Goal: Task Accomplishment & Management: Use online tool/utility

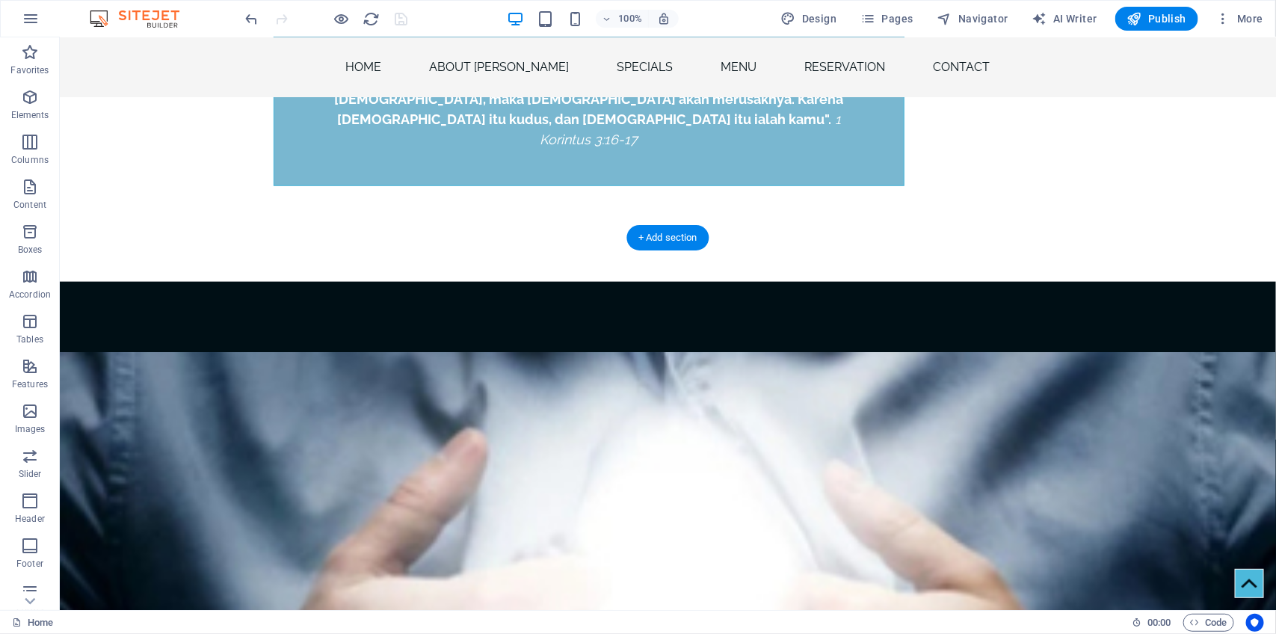
scroll to position [739, 0]
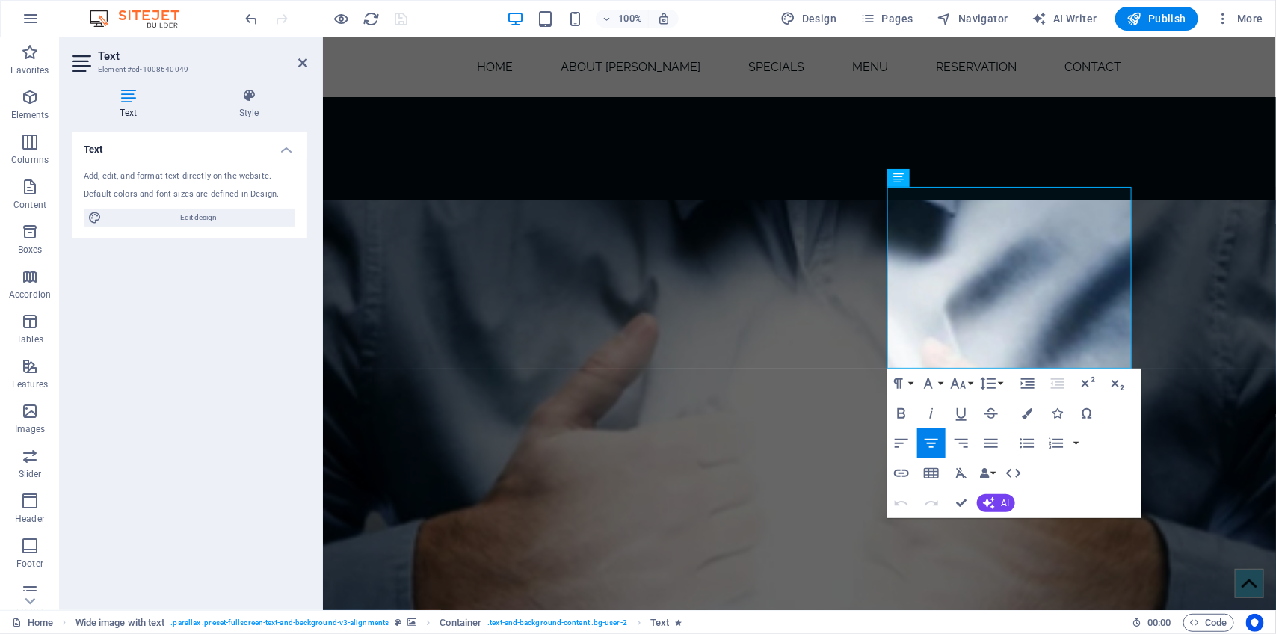
scroll to position [1141, 0]
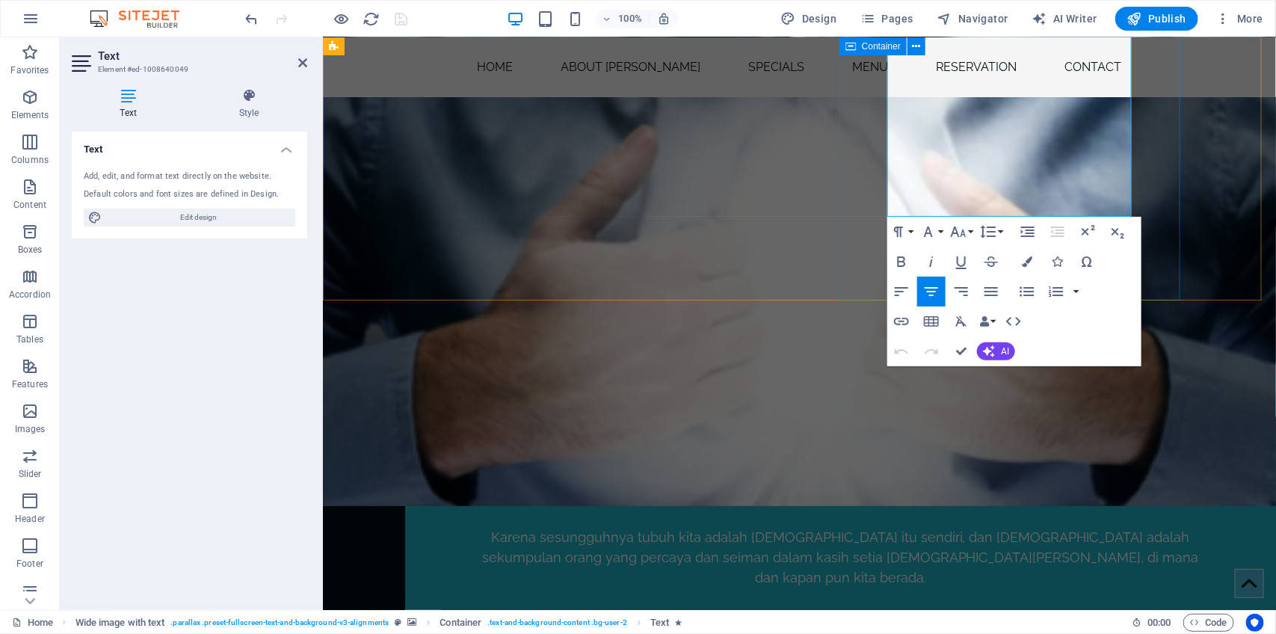
drag, startPoint x: 893, startPoint y: 445, endPoint x: 1132, endPoint y: 206, distance: 338.3
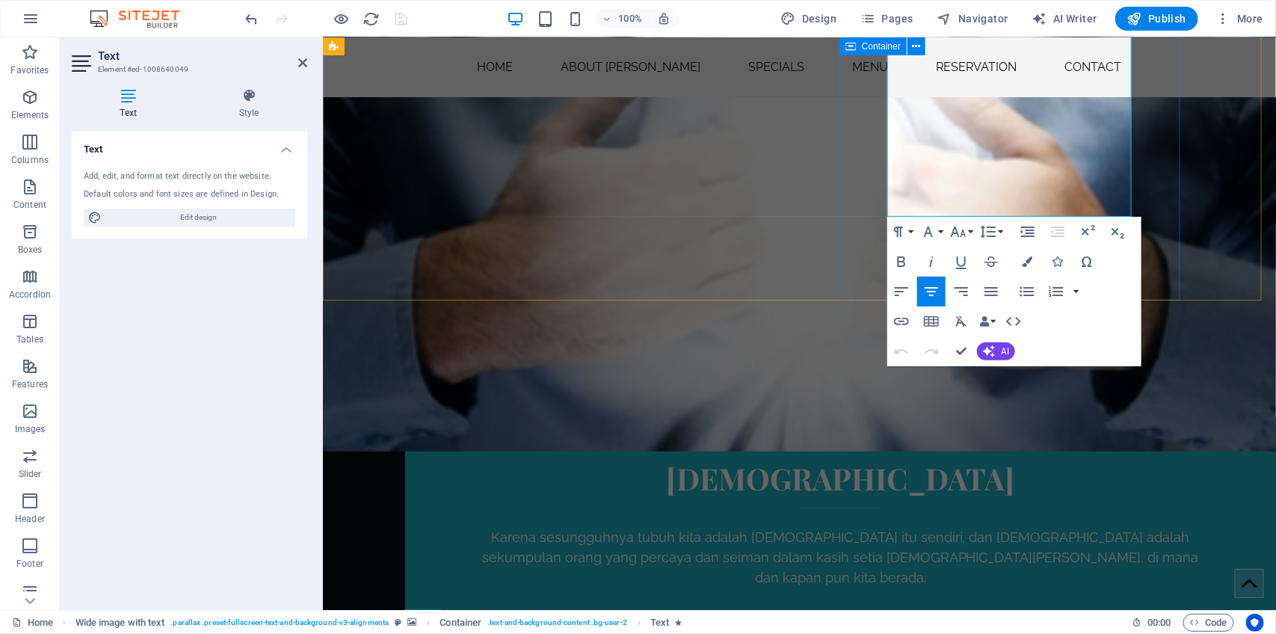
copy span "[DEMOGRAPHIC_DATA] Langit Indonesia - [DOMAIN_NAME] - telah hadir di tengah-ten…"
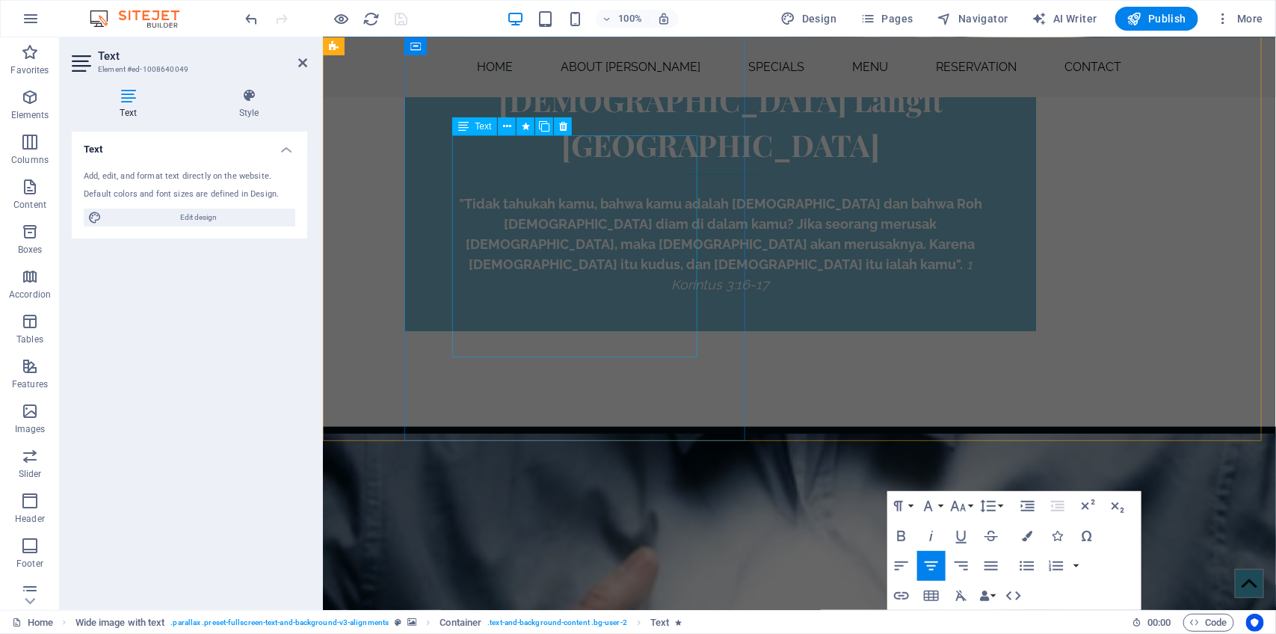
scroll to position [423, 0]
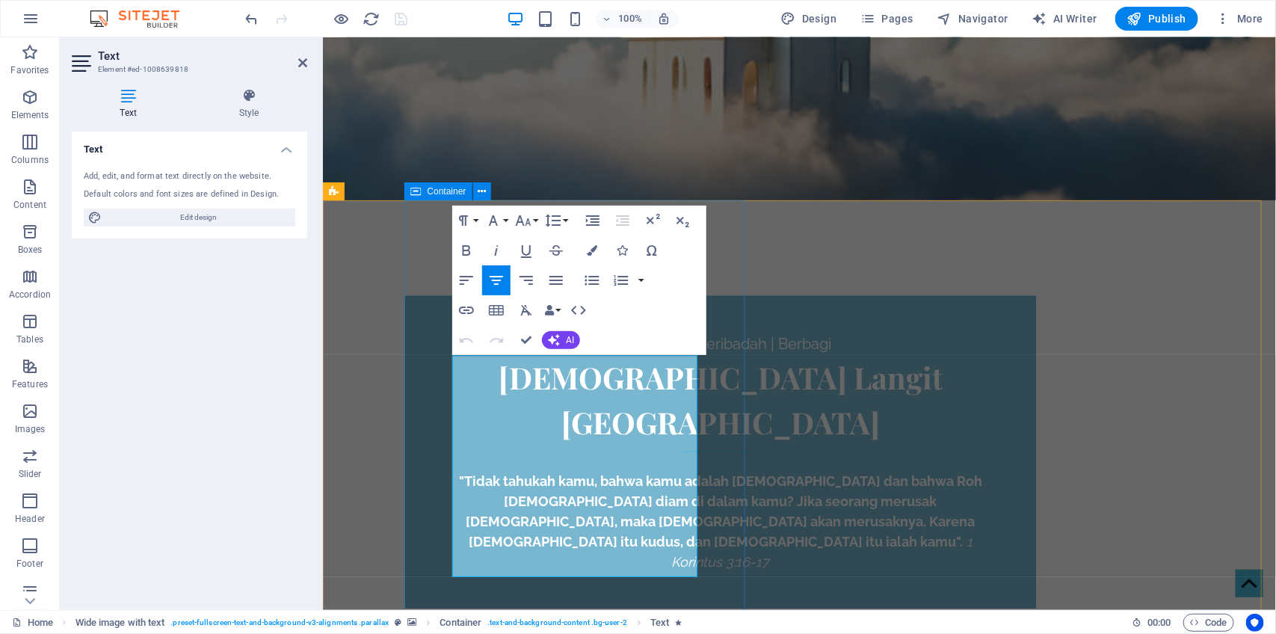
drag, startPoint x: 642, startPoint y: 568, endPoint x: 413, endPoint y: 359, distance: 310.6
copy div "Karena sesungguhnya tubuh kita adalah [DEMOGRAPHIC_DATA] itu sendiri, dan [DEMO…"
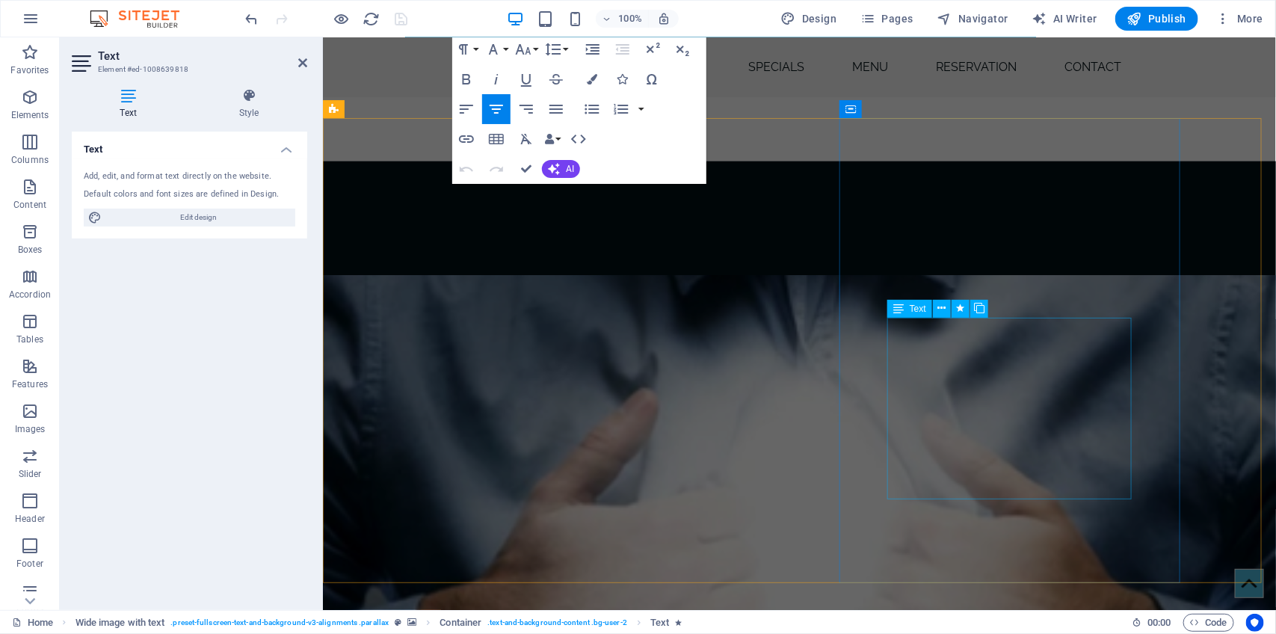
scroll to position [906, 0]
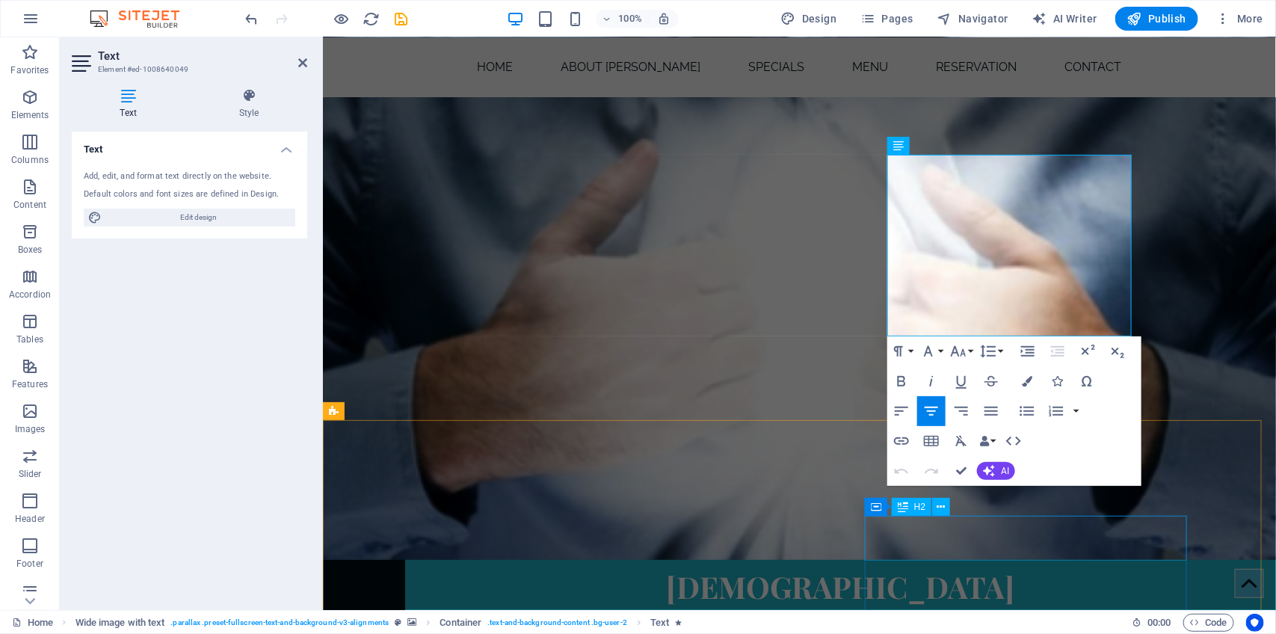
scroll to position [1017, 0]
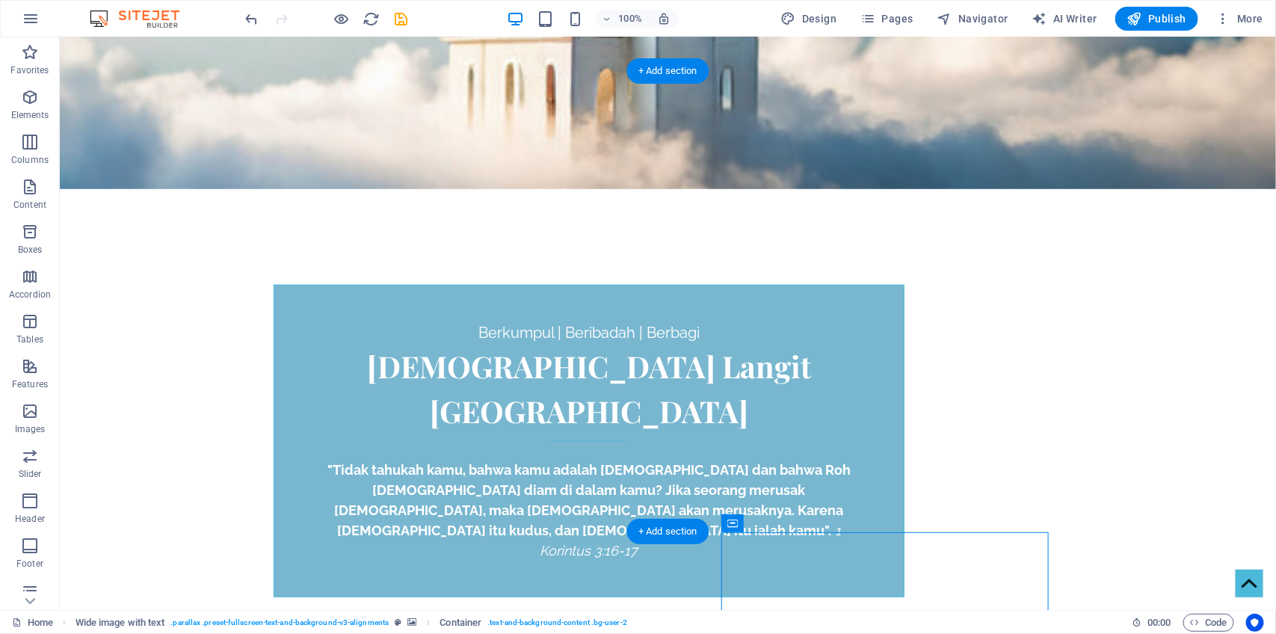
scroll to position [428, 0]
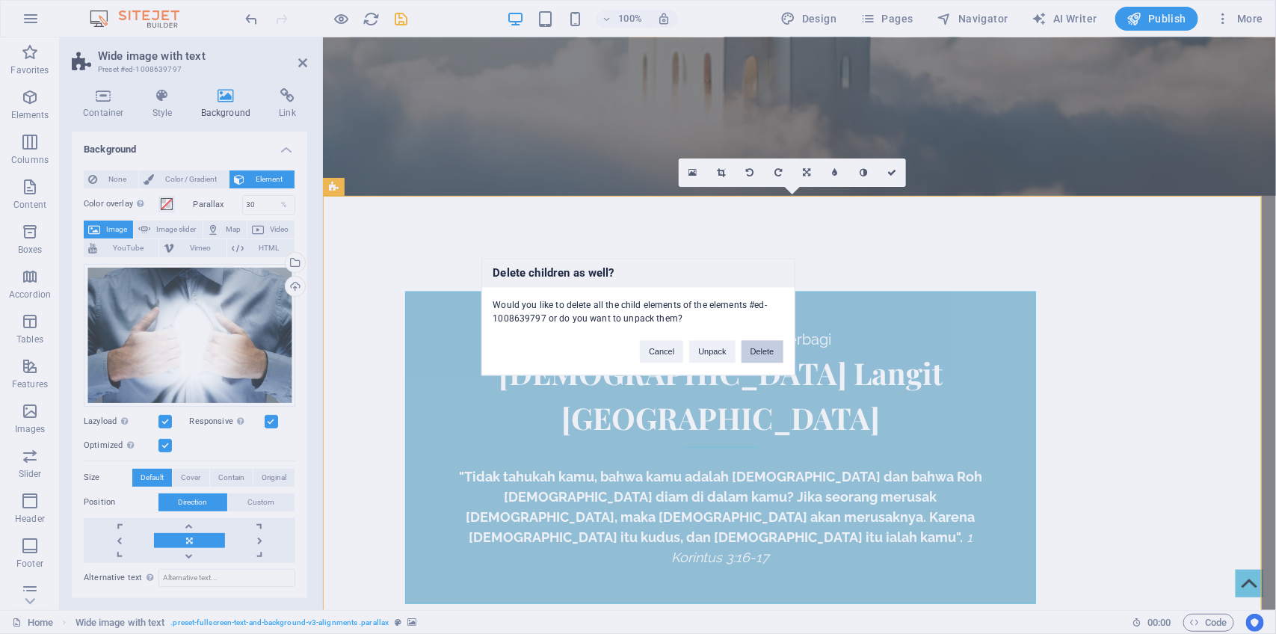
click at [762, 348] on button "Delete" at bounding box center [763, 352] width 42 height 22
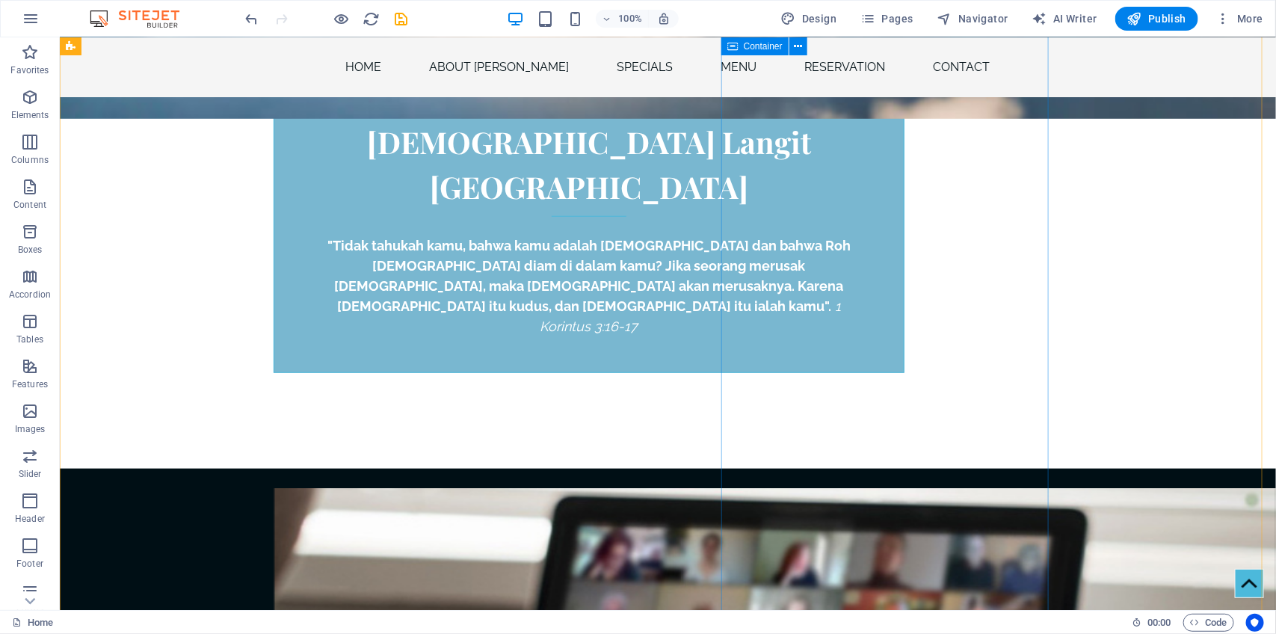
scroll to position [540, 0]
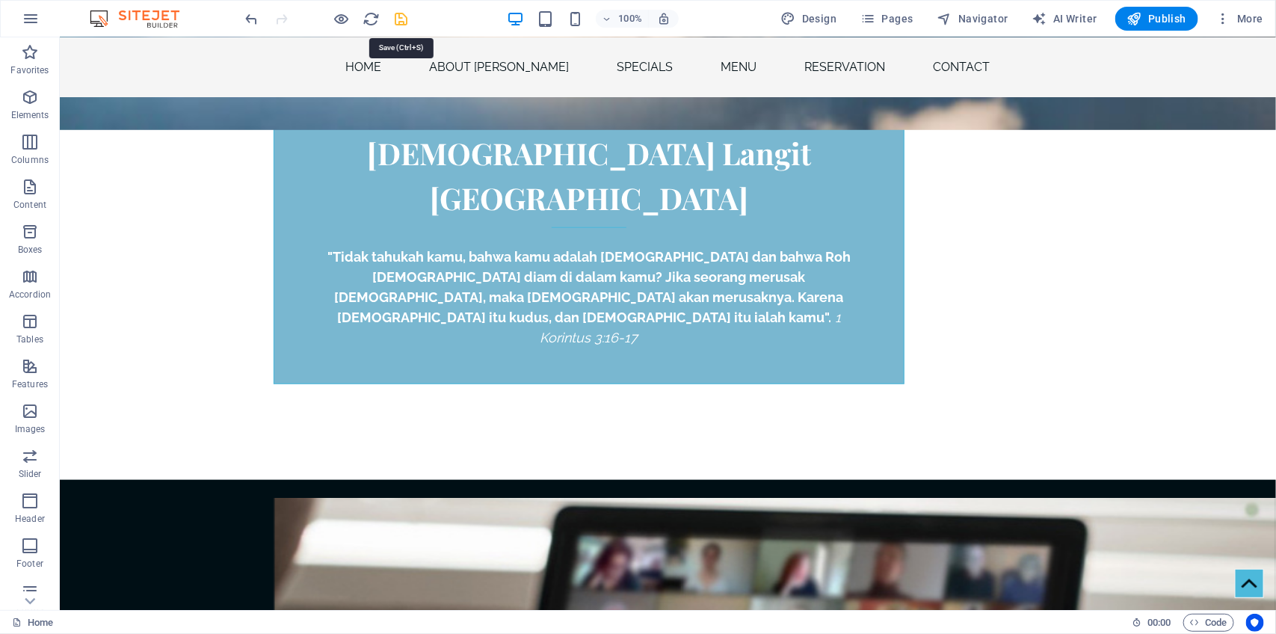
click at [398, 15] on icon "save" at bounding box center [401, 18] width 17 height 17
checkbox input "false"
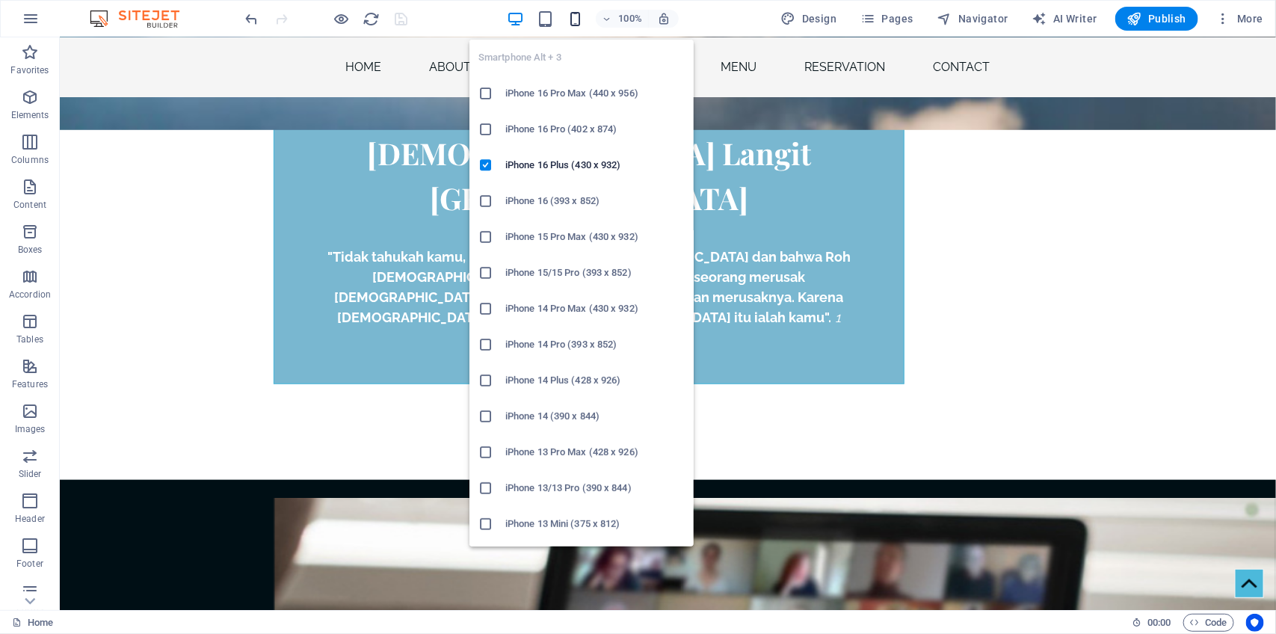
click at [581, 20] on icon "button" at bounding box center [575, 18] width 17 height 17
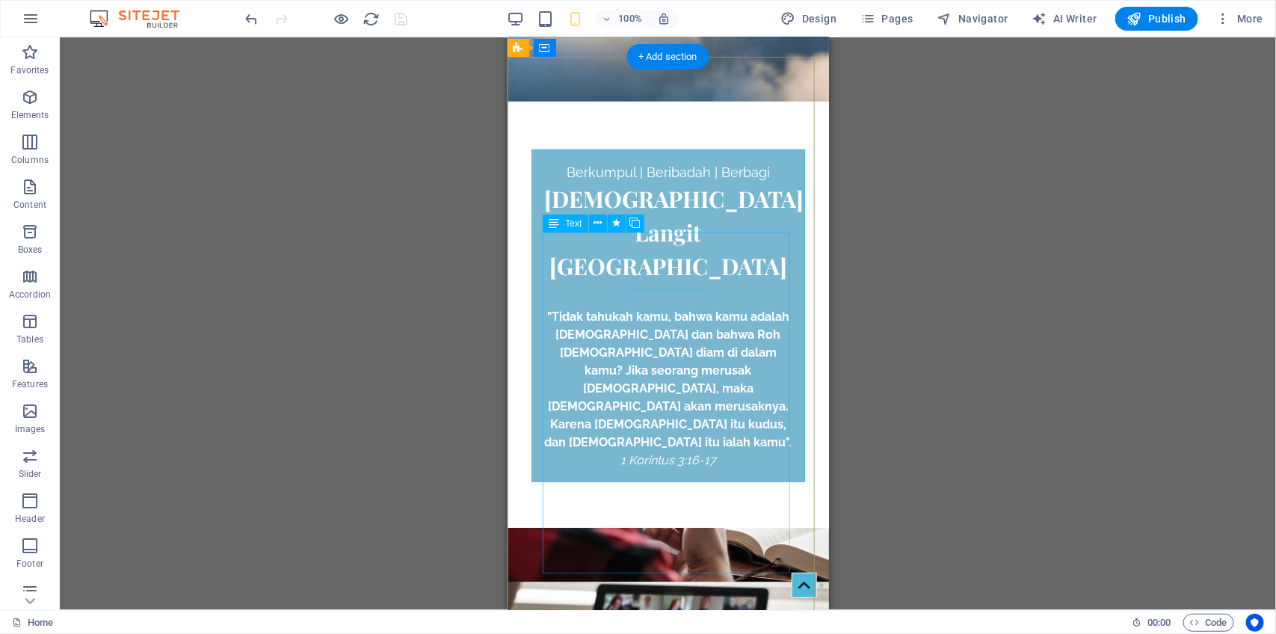
scroll to position [520, 0]
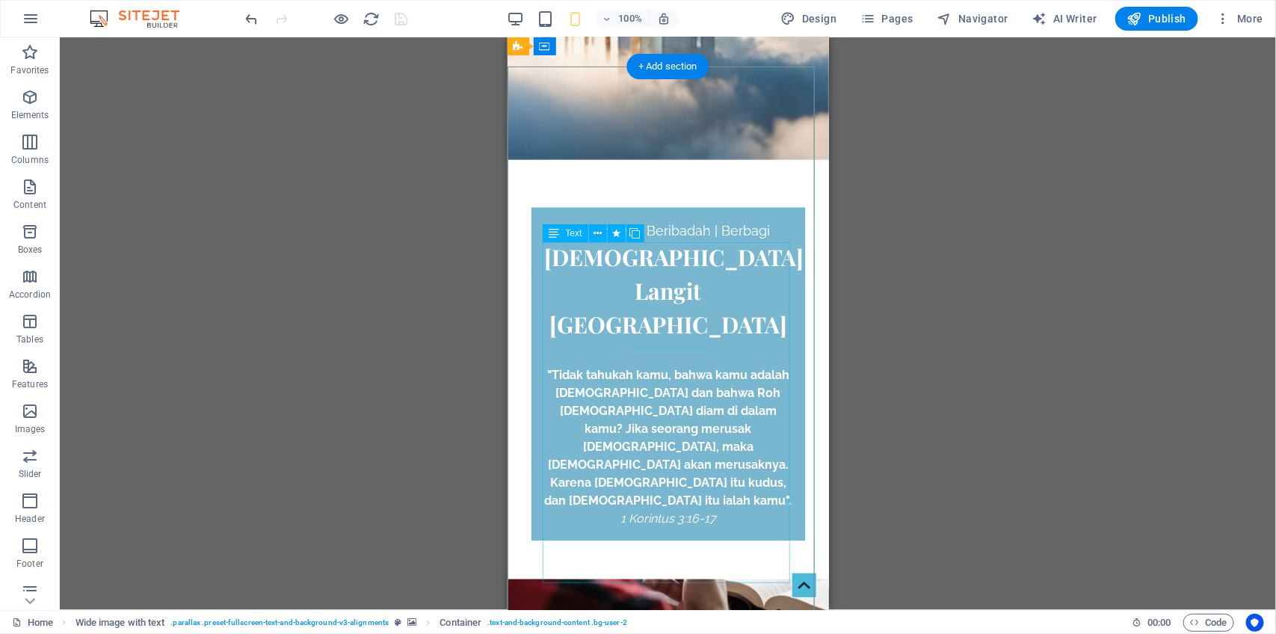
scroll to position [378, 0]
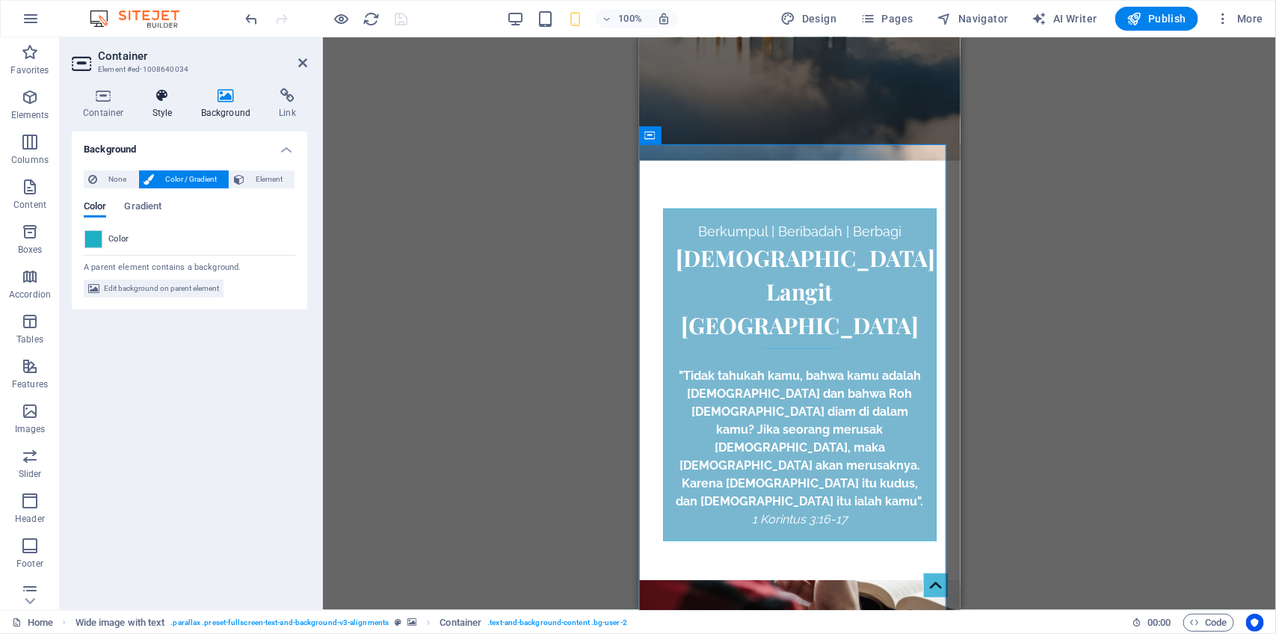
click at [162, 102] on icon at bounding box center [162, 95] width 43 height 15
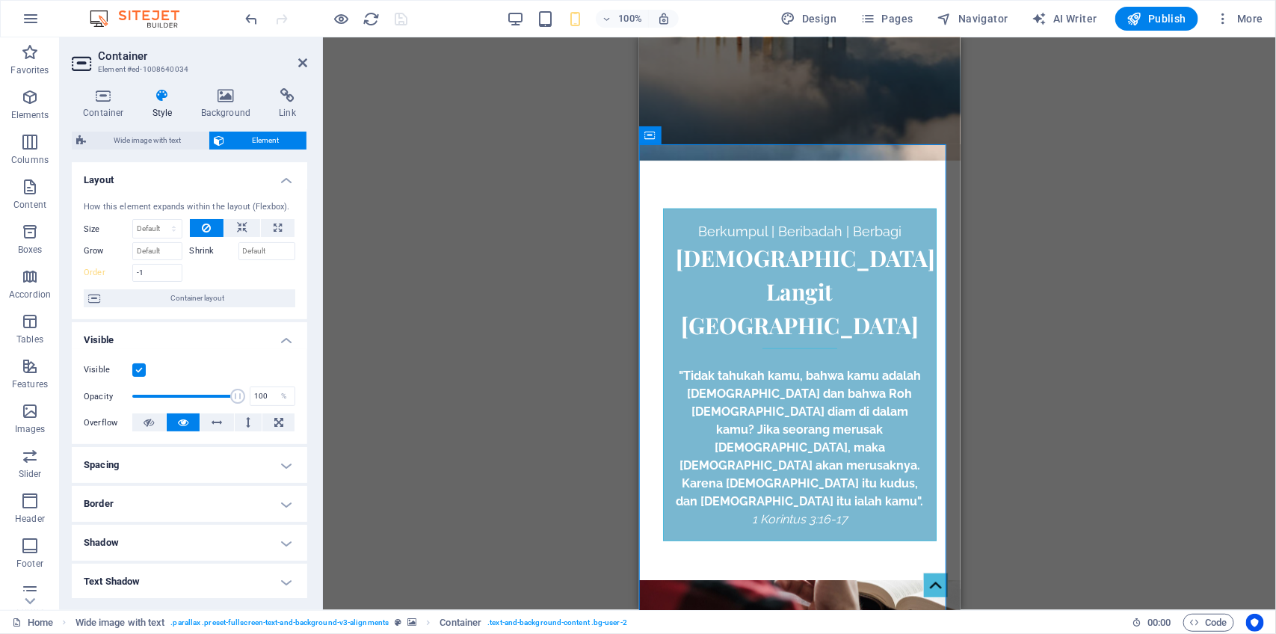
click at [277, 465] on h4 "Spacing" at bounding box center [189, 465] width 235 height 36
drag, startPoint x: 185, startPoint y: 546, endPoint x: 177, endPoint y: 544, distance: 7.6
click at [177, 544] on input "7" at bounding box center [198, 546] width 45 height 18
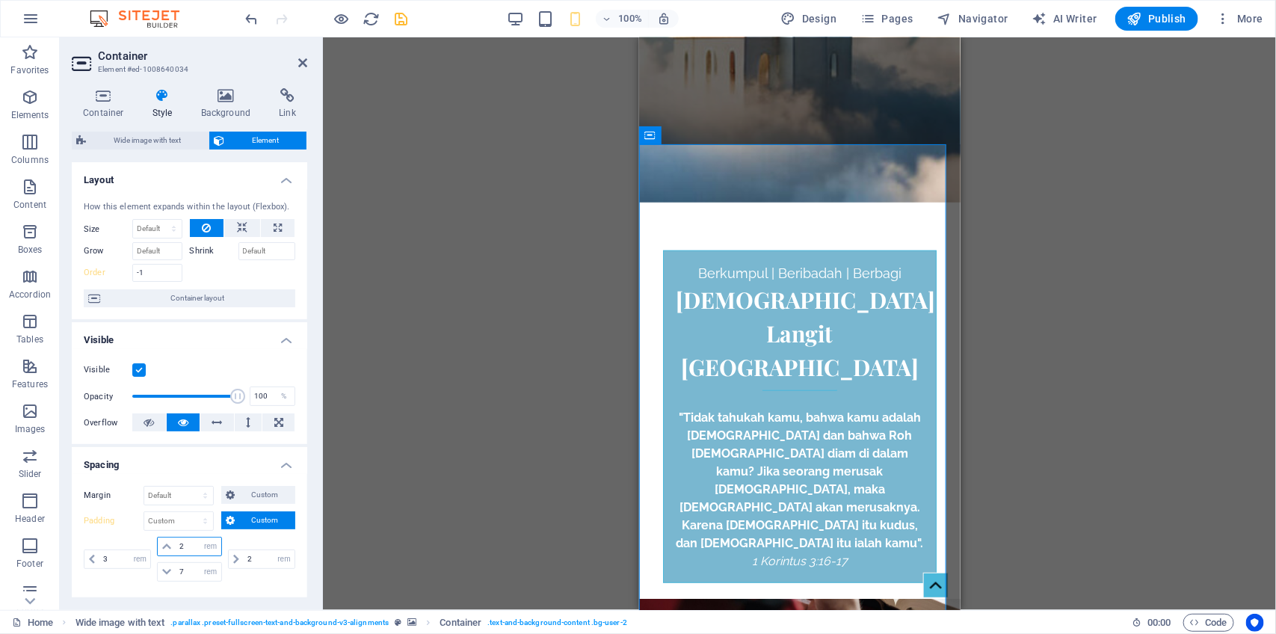
drag, startPoint x: 183, startPoint y: 544, endPoint x: 174, endPoint y: 546, distance: 9.1
click at [176, 546] on input "2" at bounding box center [198, 546] width 45 height 18
type input "3"
click at [102, 558] on input "3" at bounding box center [124, 559] width 51 height 18
type input "2"
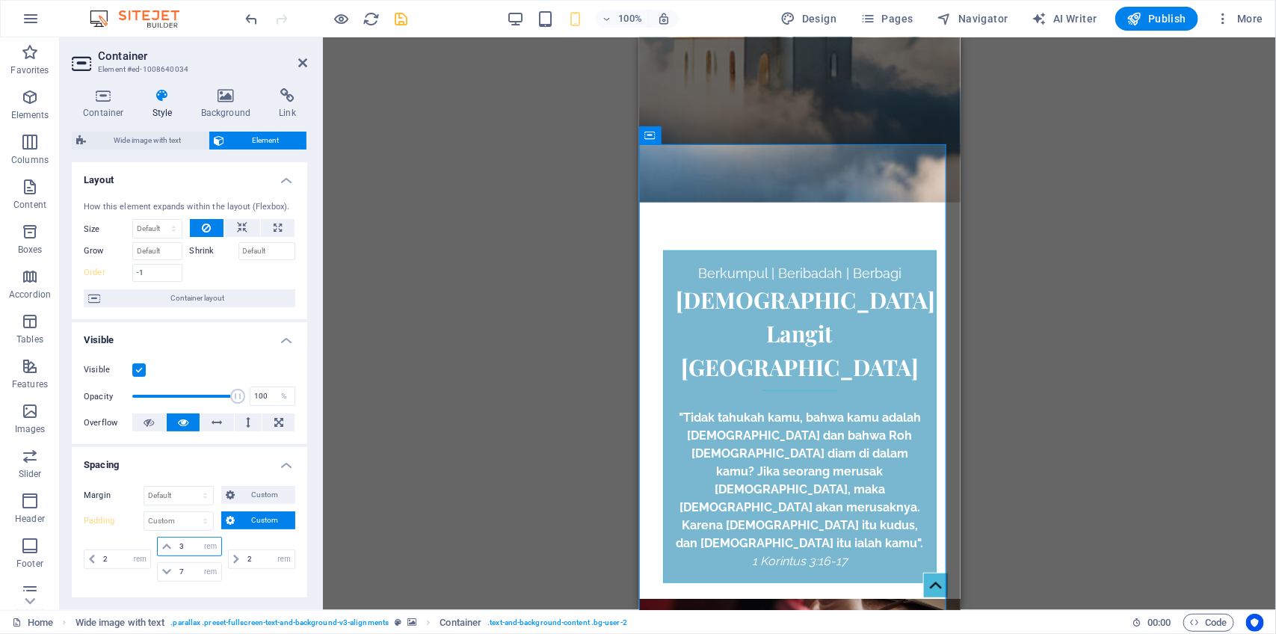
click at [178, 546] on input "3" at bounding box center [198, 546] width 45 height 18
type input "2"
click at [177, 570] on input "7" at bounding box center [198, 572] width 45 height 18
type input "2"
select select "rem"
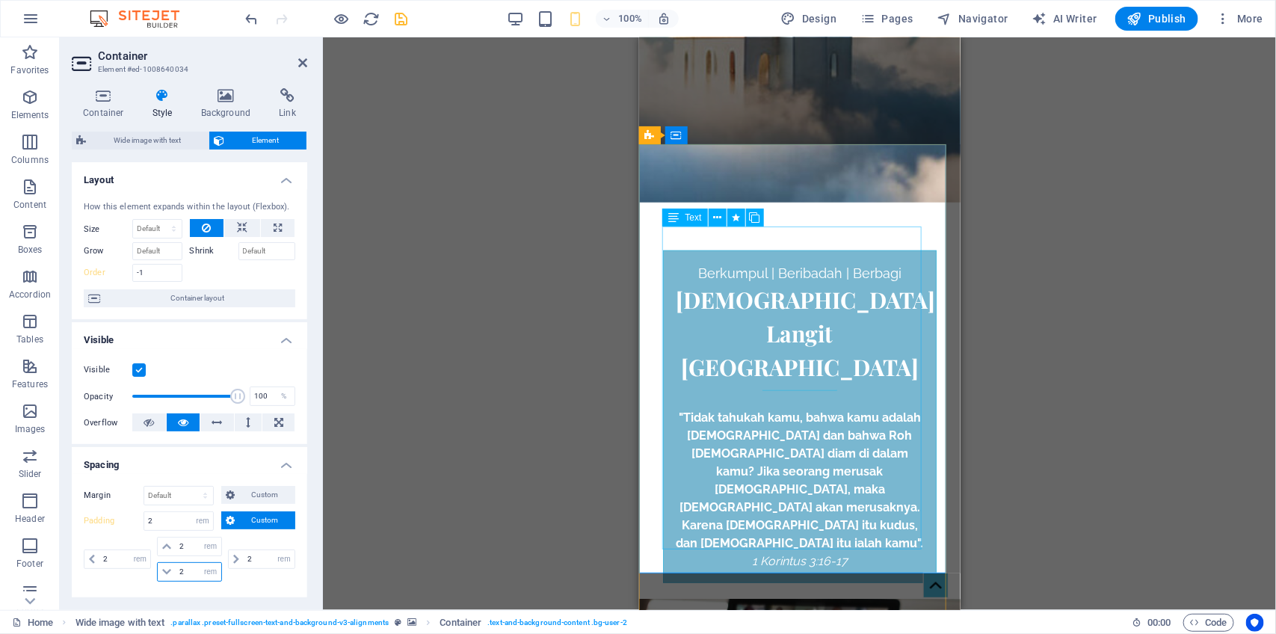
type input "2"
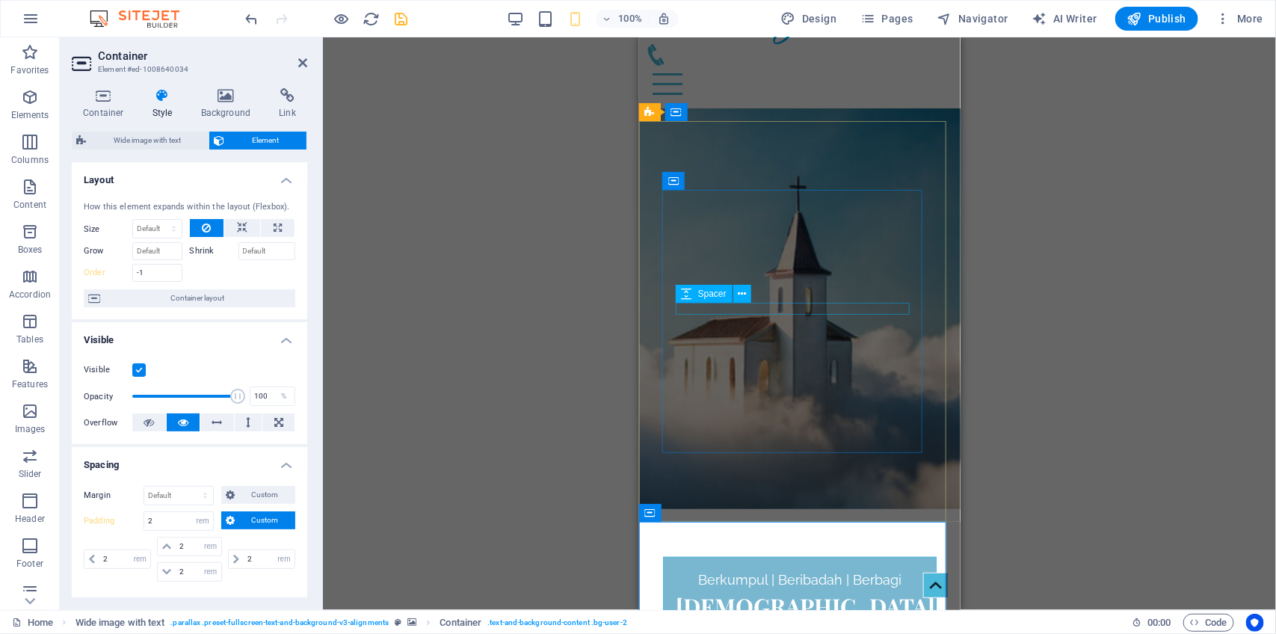
scroll to position [0, 0]
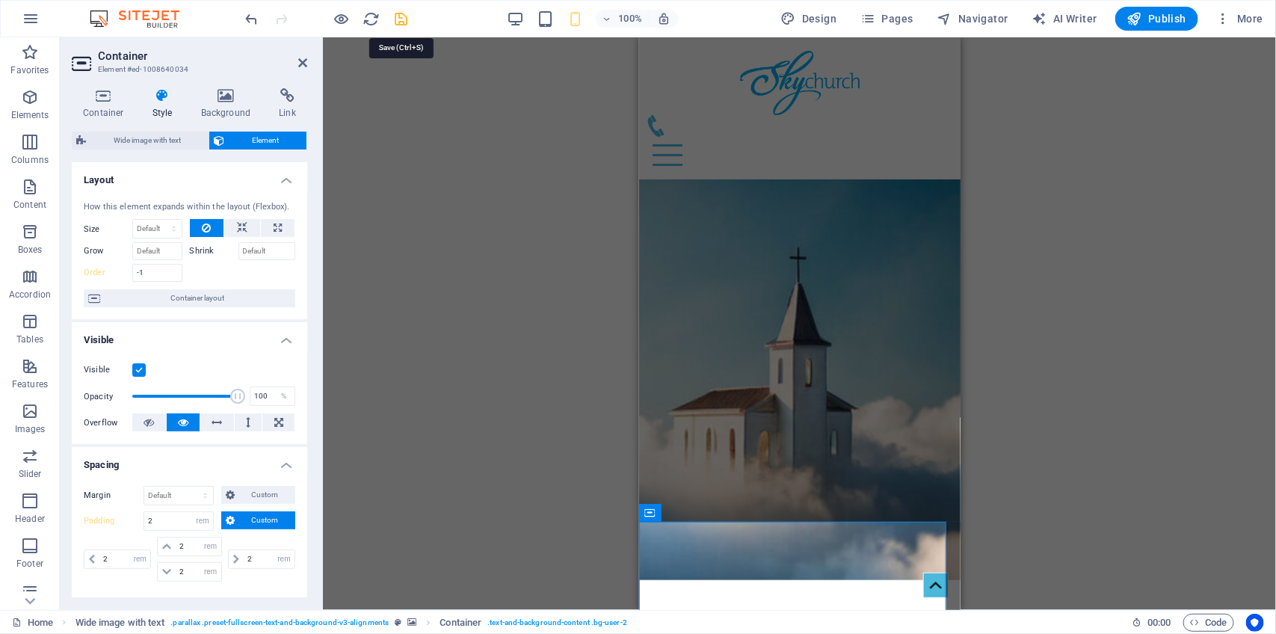
click at [404, 19] on icon "save" at bounding box center [401, 18] width 17 height 17
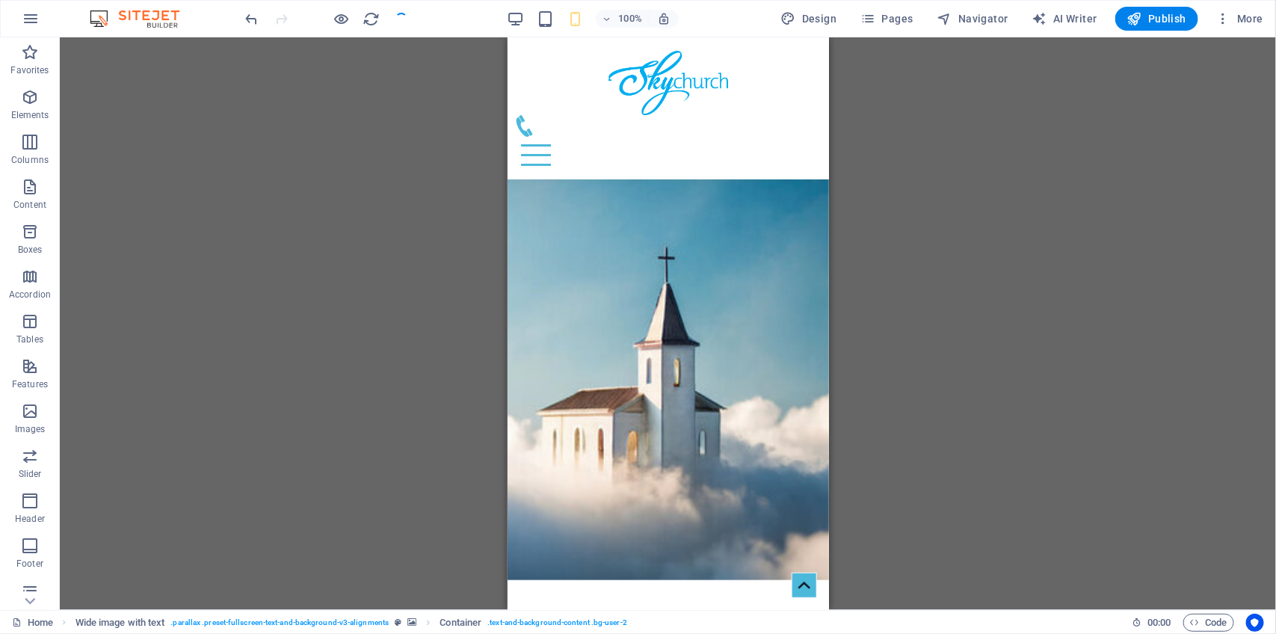
checkbox input "false"
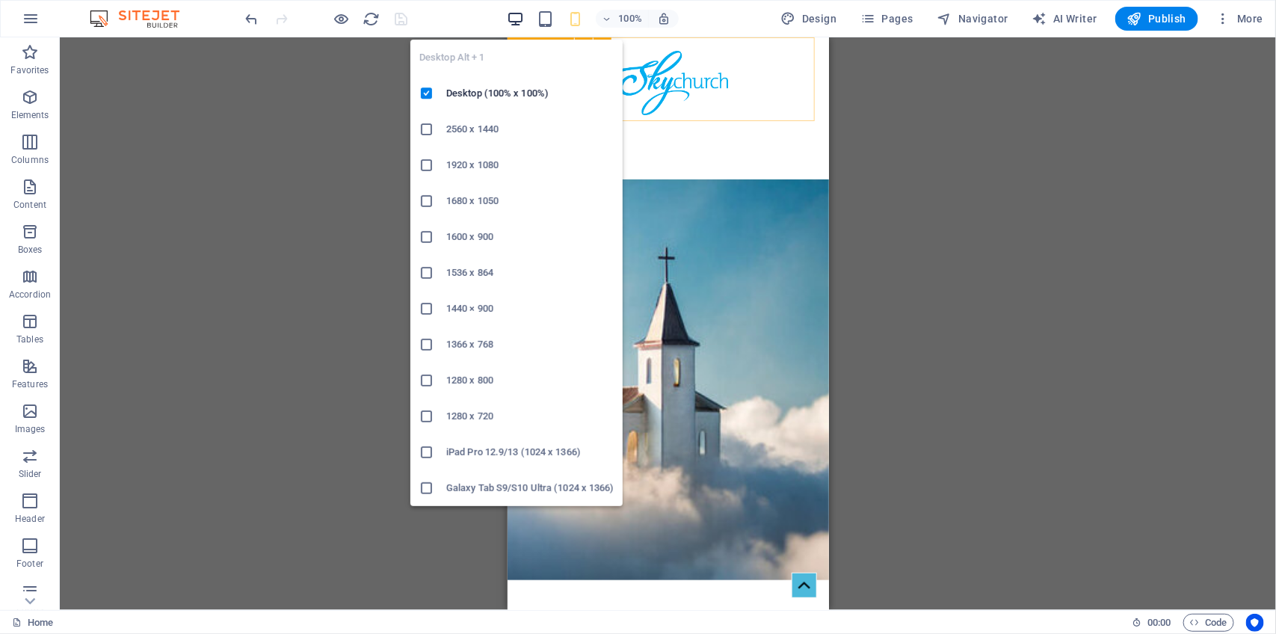
click at [518, 16] on icon "button" at bounding box center [515, 18] width 17 height 17
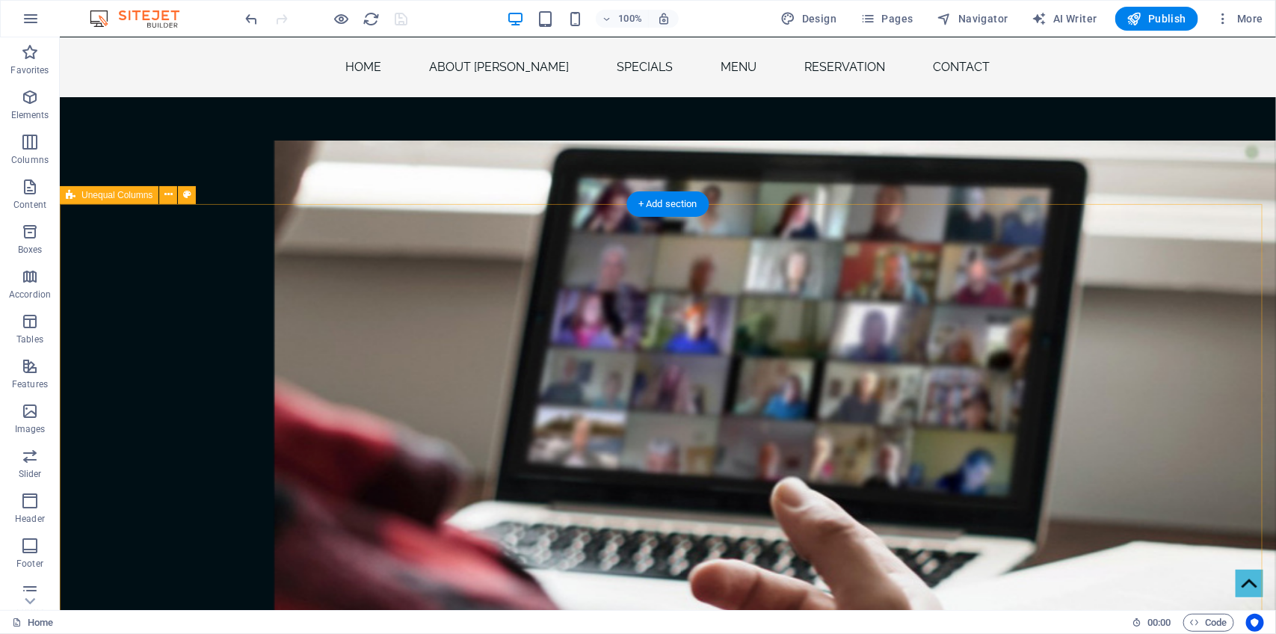
scroll to position [1073, 0]
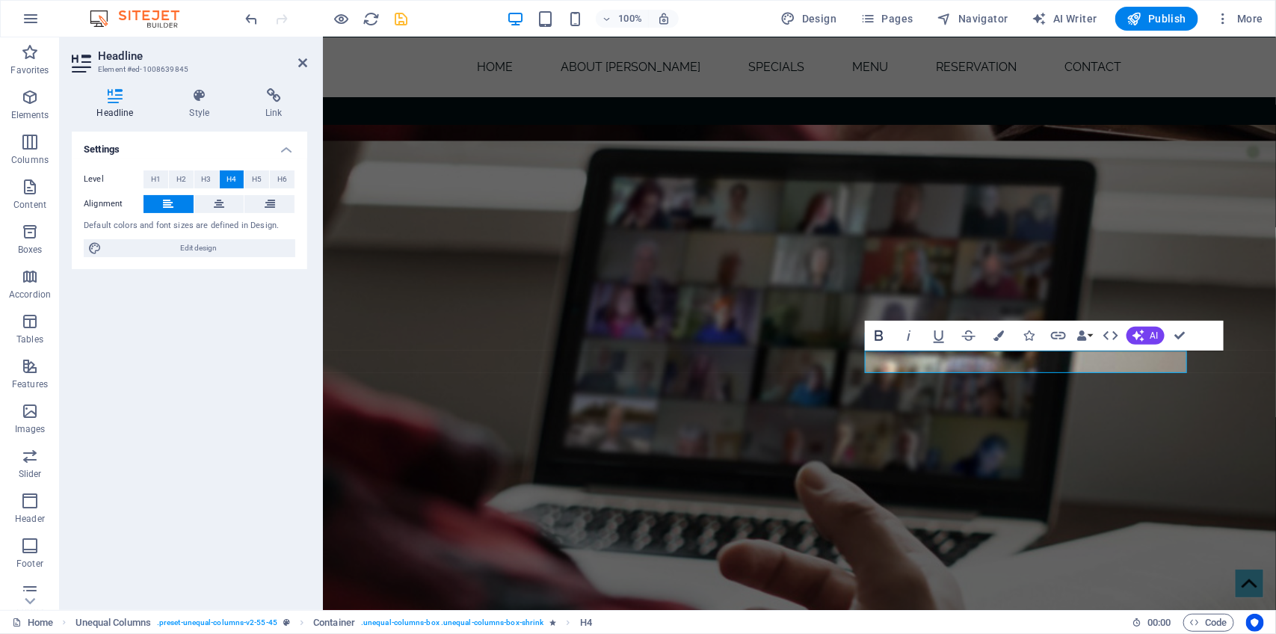
click at [880, 336] on icon "button" at bounding box center [879, 336] width 18 height 18
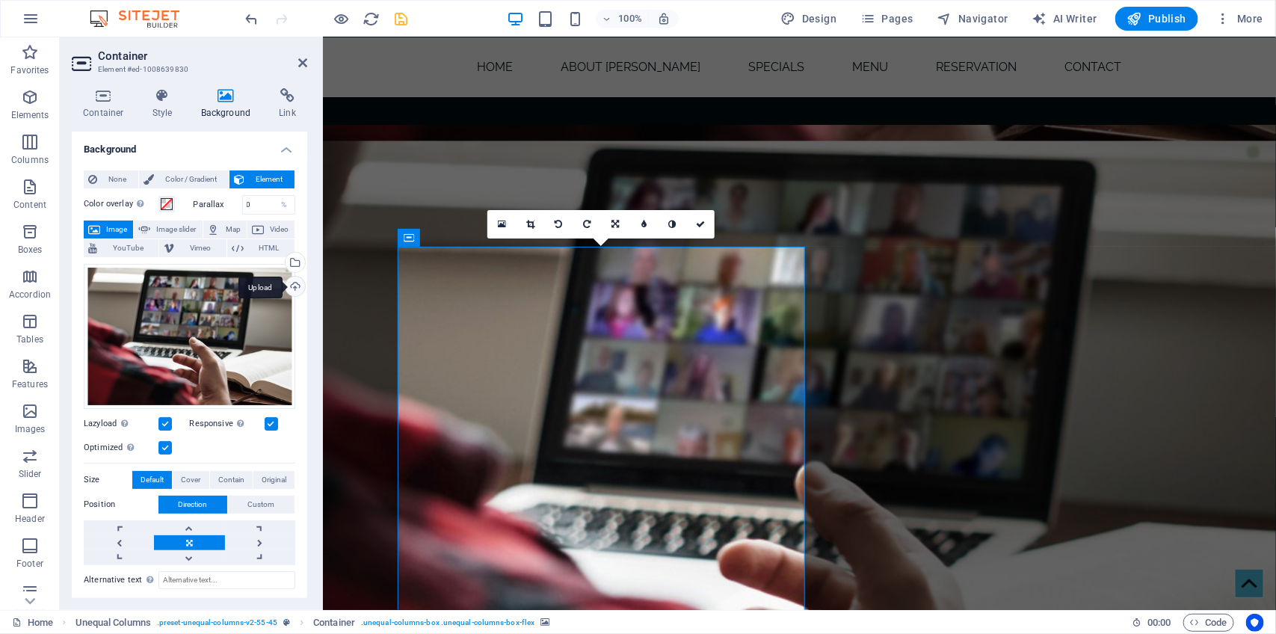
click at [295, 288] on div "Upload" at bounding box center [294, 288] width 22 height 22
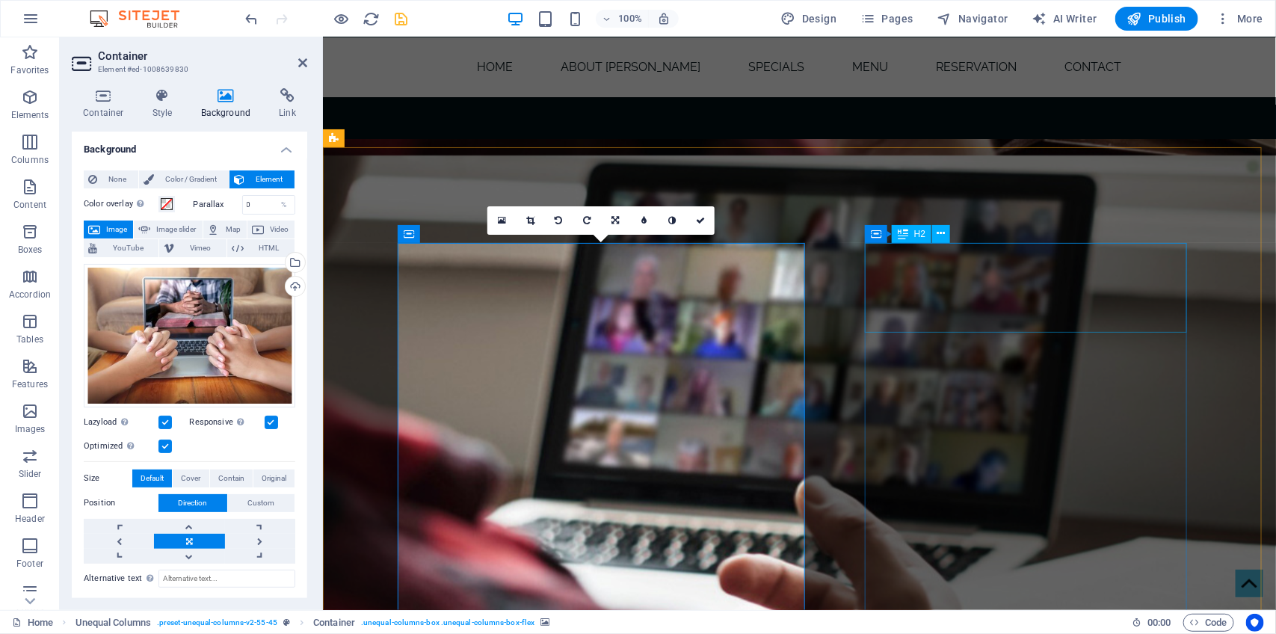
scroll to position [1209, 0]
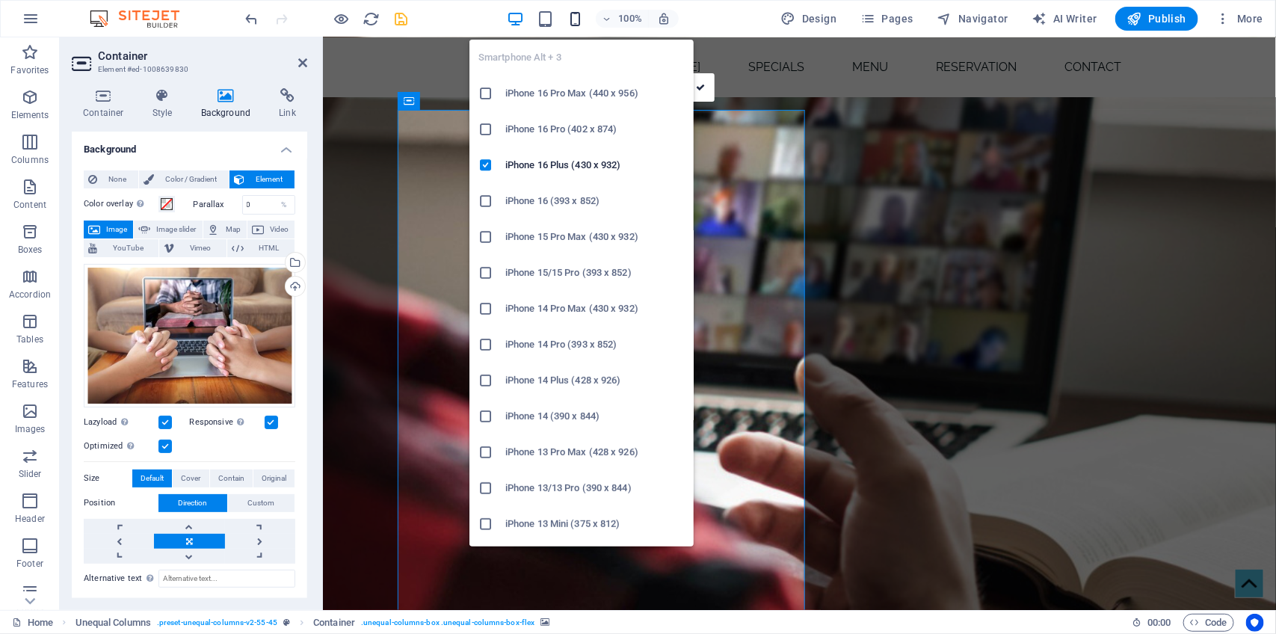
click at [574, 13] on icon "button" at bounding box center [575, 18] width 17 height 17
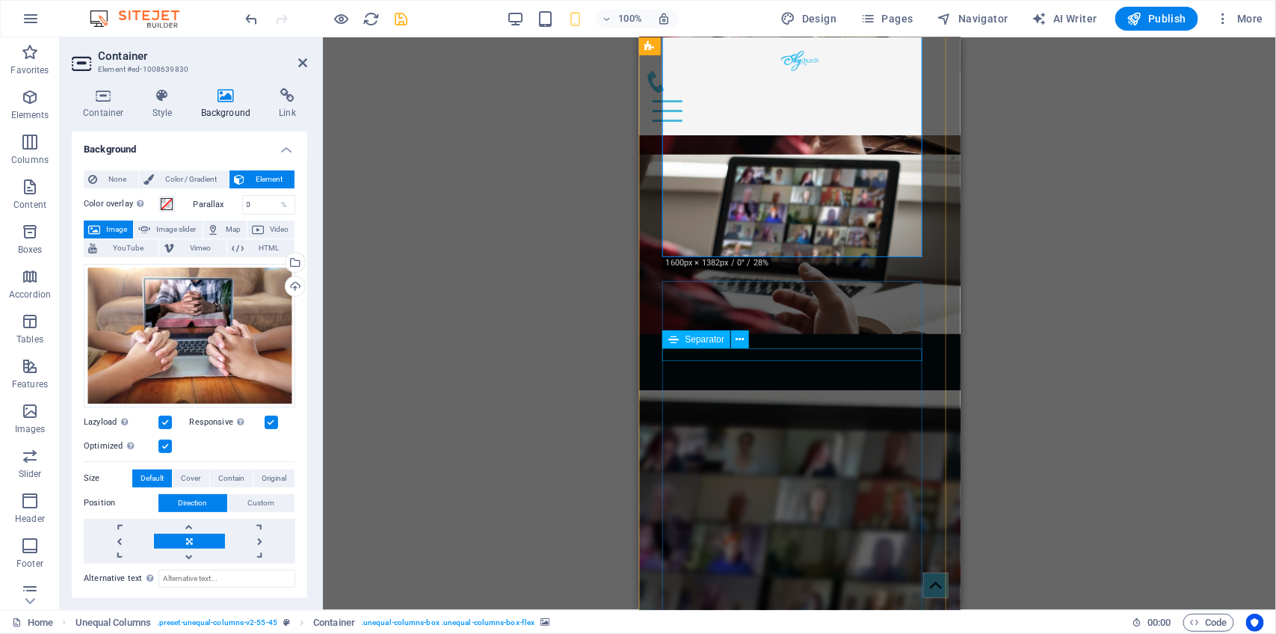
scroll to position [1112, 0]
click at [401, 12] on icon "save" at bounding box center [401, 18] width 17 height 17
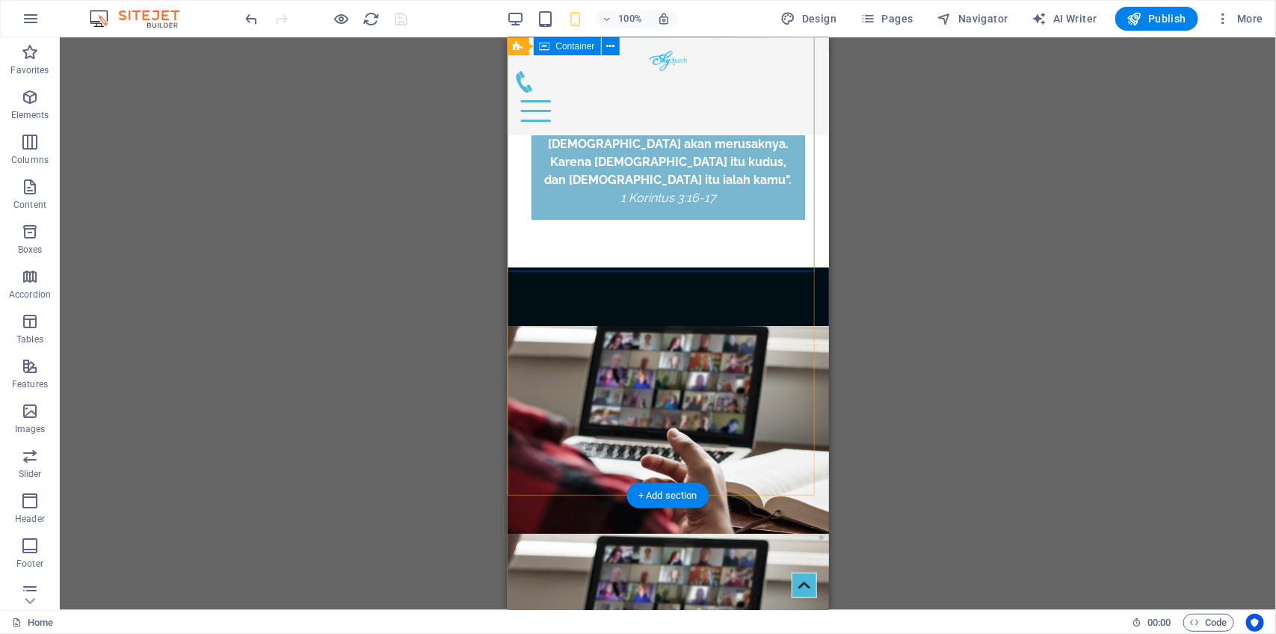
scroll to position [603, 0]
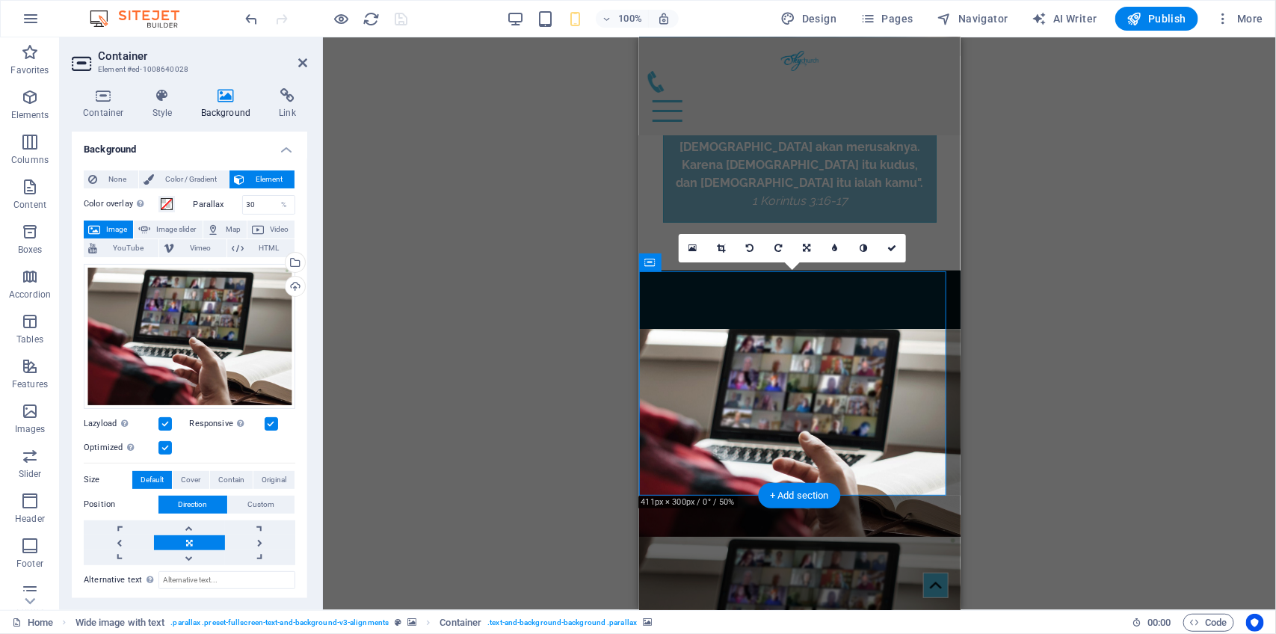
click at [295, 289] on div "Upload" at bounding box center [294, 288] width 22 height 22
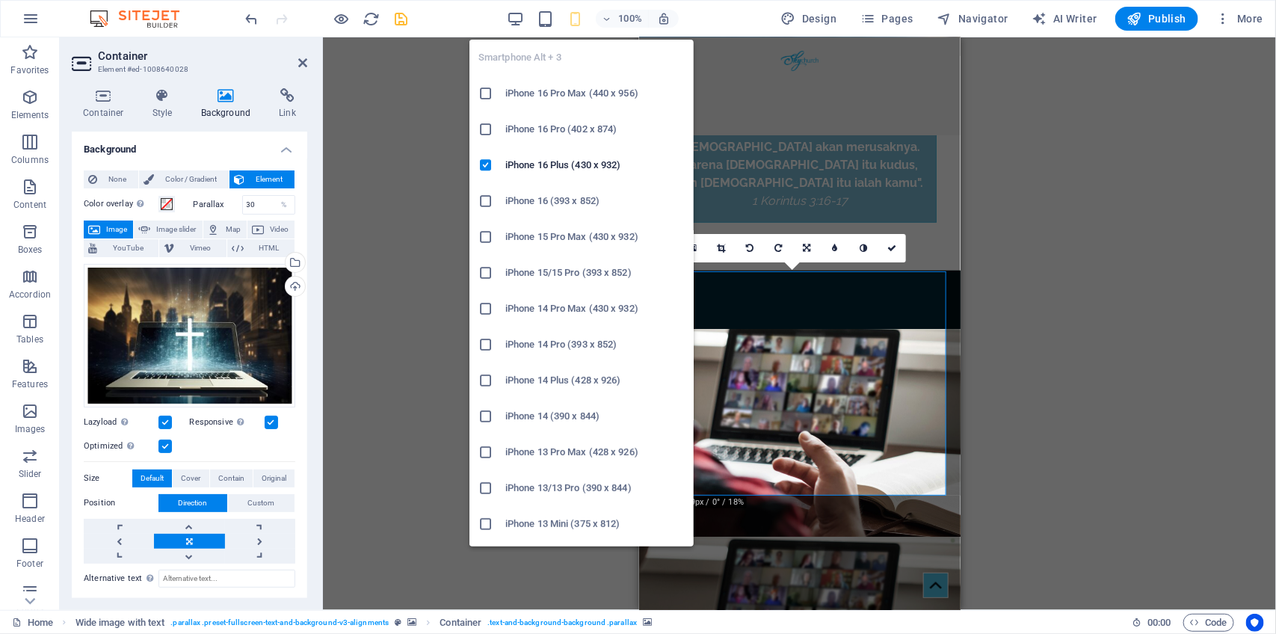
click at [578, 21] on icon "button" at bounding box center [575, 18] width 17 height 17
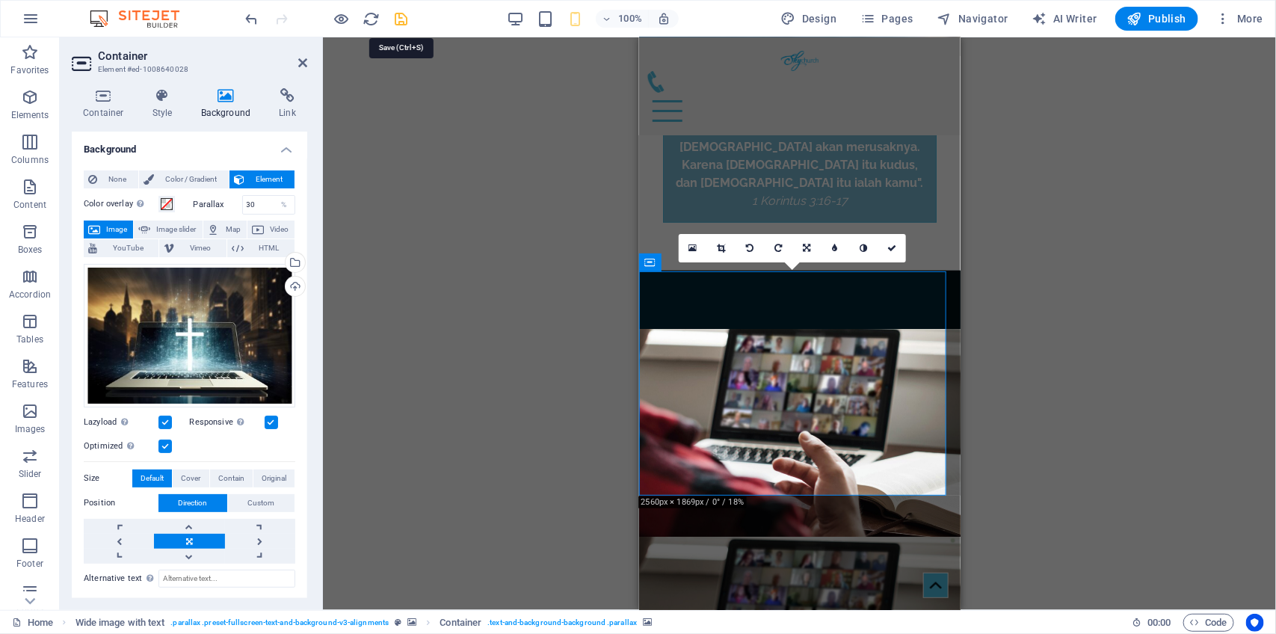
click at [401, 15] on icon "save" at bounding box center [401, 18] width 17 height 17
checkbox input "false"
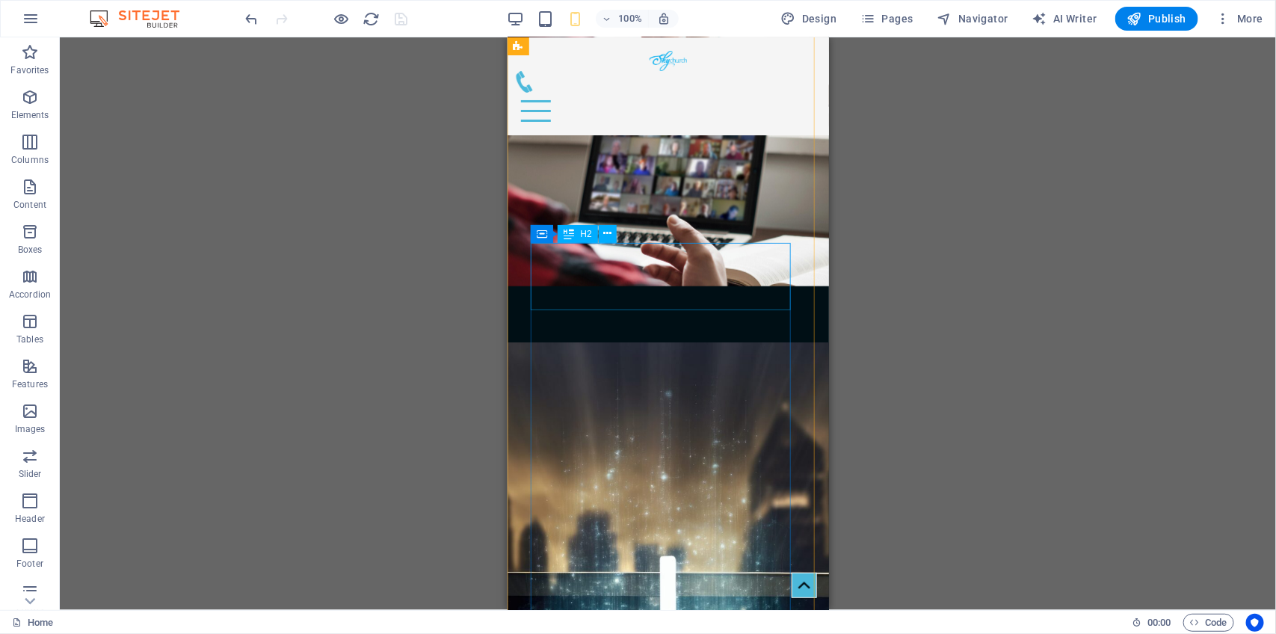
scroll to position [1151, 0]
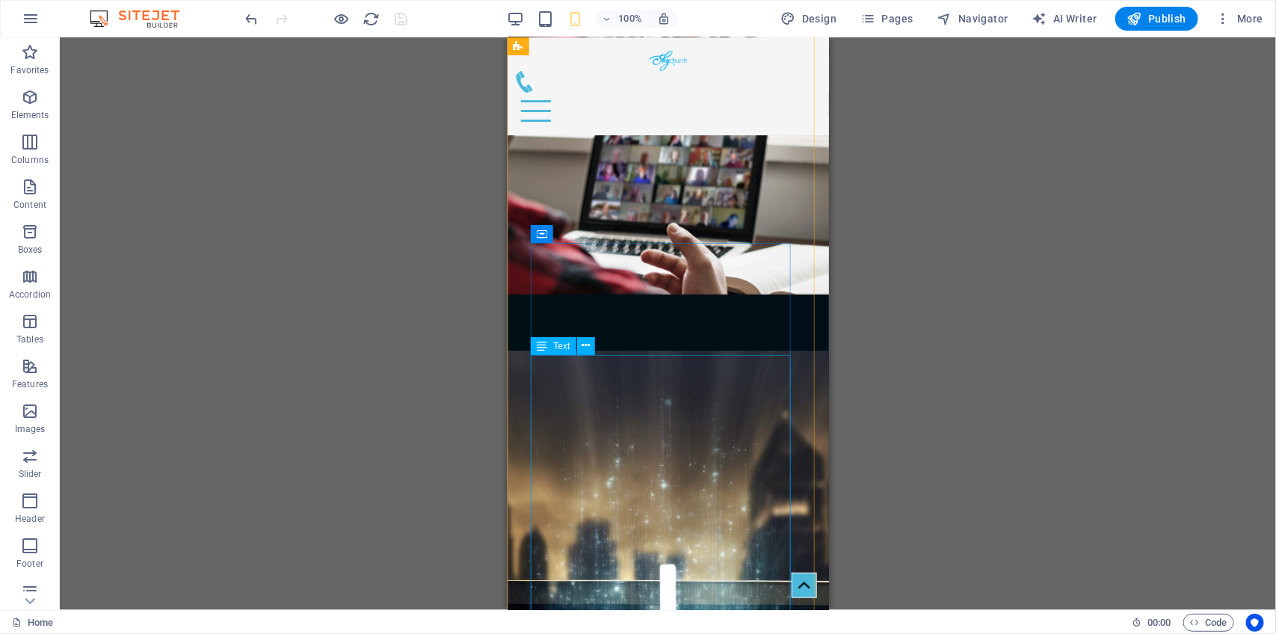
drag, startPoint x: 605, startPoint y: 384, endPoint x: 1112, endPoint y: 420, distance: 508.8
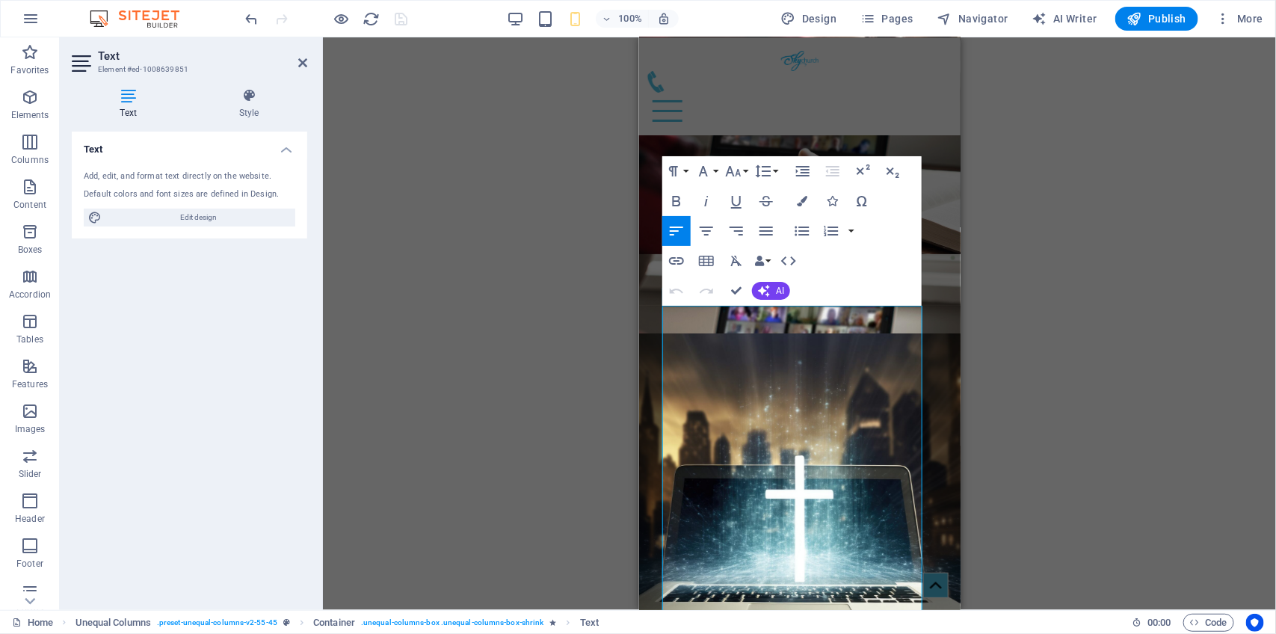
scroll to position [1344, 0]
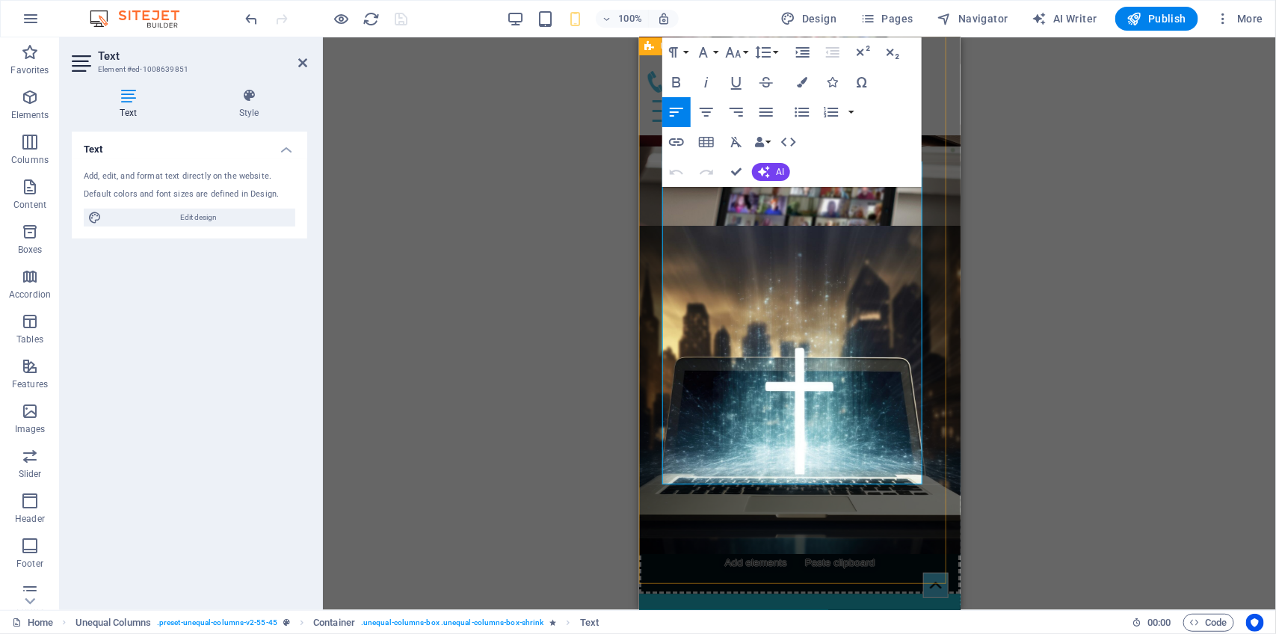
drag, startPoint x: 665, startPoint y: 363, endPoint x: 934, endPoint y: 484, distance: 294.8
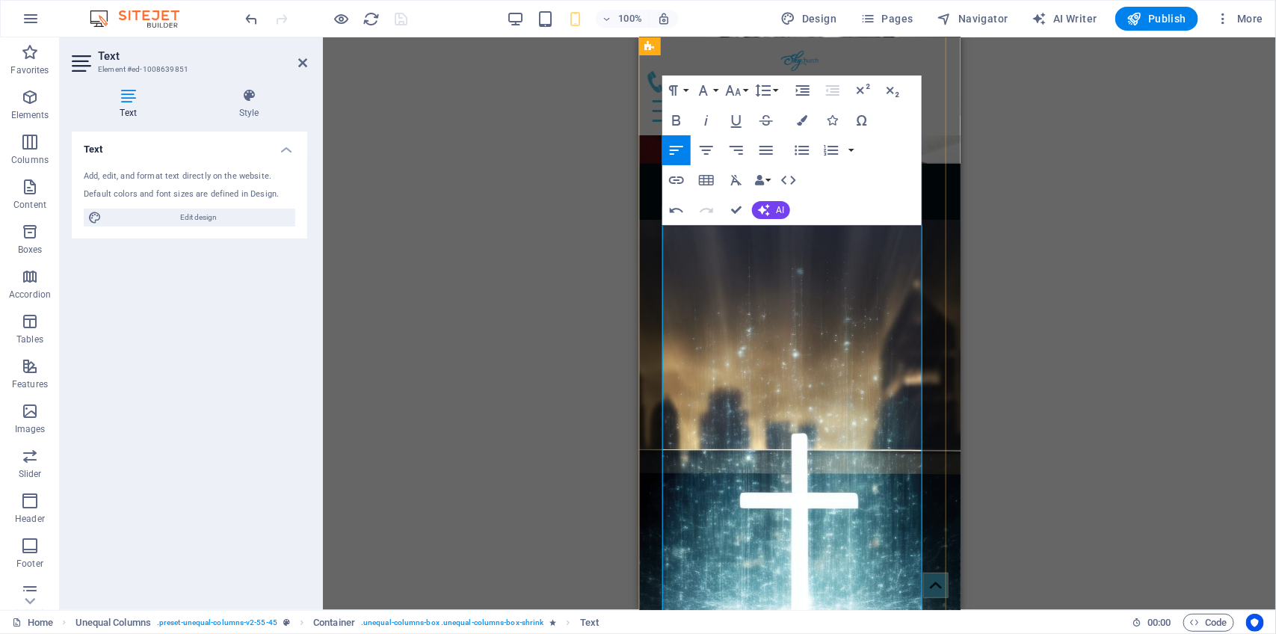
scroll to position [1281, 0]
drag, startPoint x: 736, startPoint y: 283, endPoint x: 653, endPoint y: 270, distance: 83.3
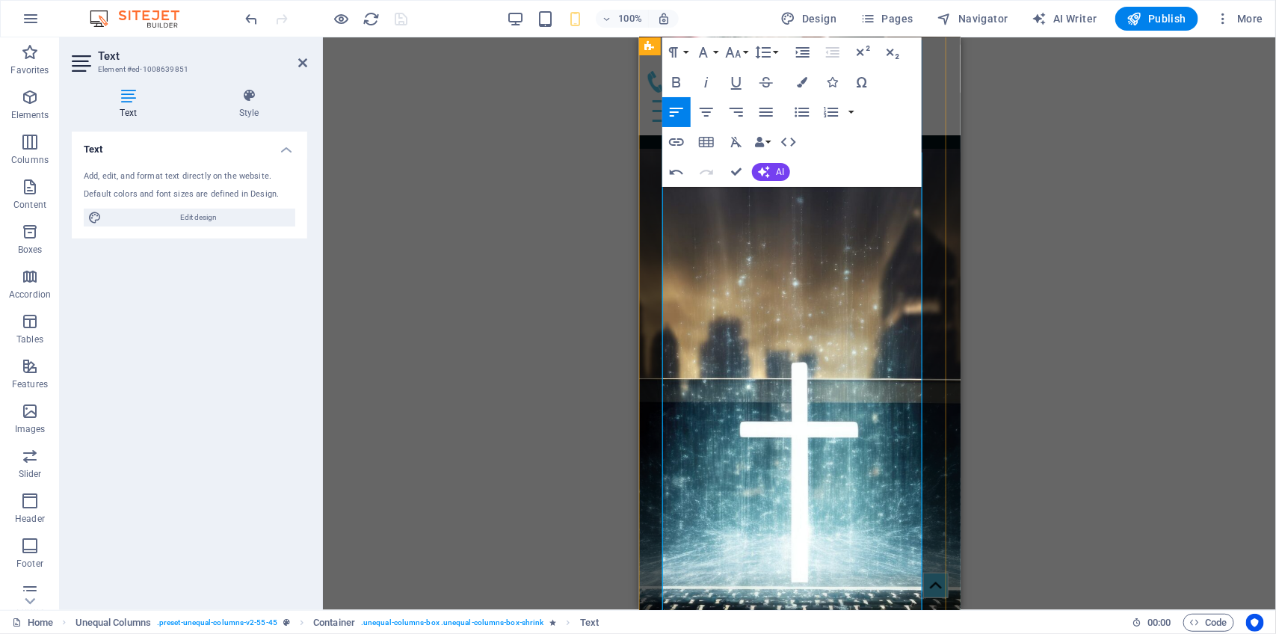
scroll to position [1368, 0]
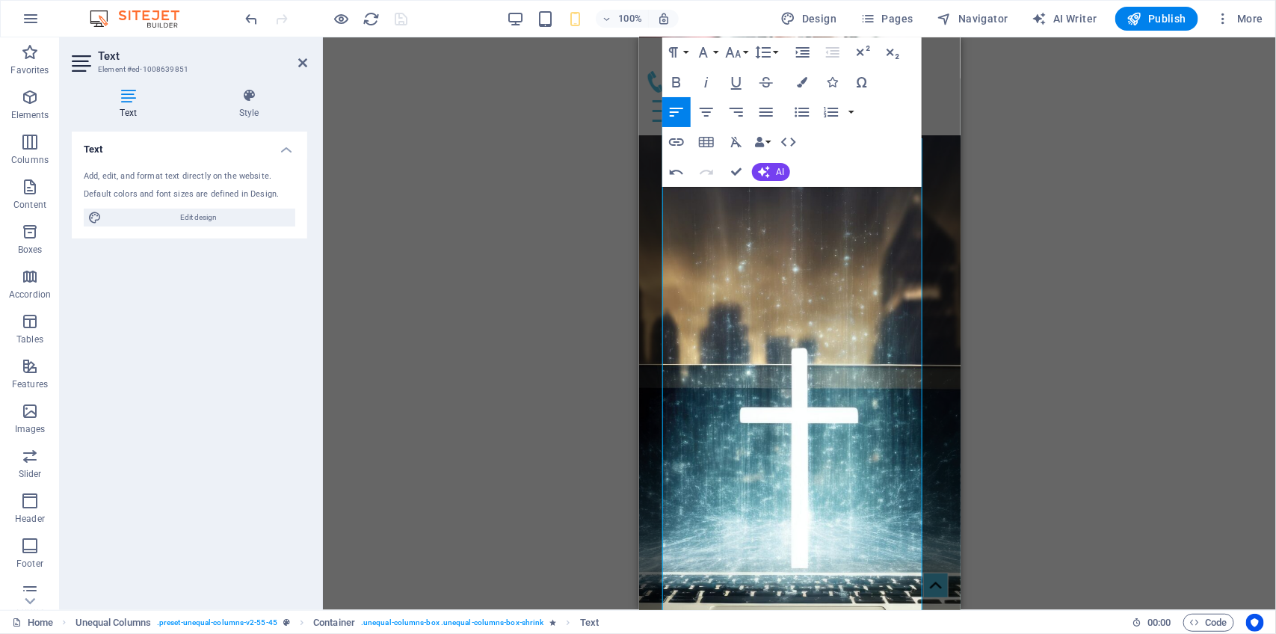
drag, startPoint x: 762, startPoint y: 506, endPoint x: 1261, endPoint y: 508, distance: 498.6
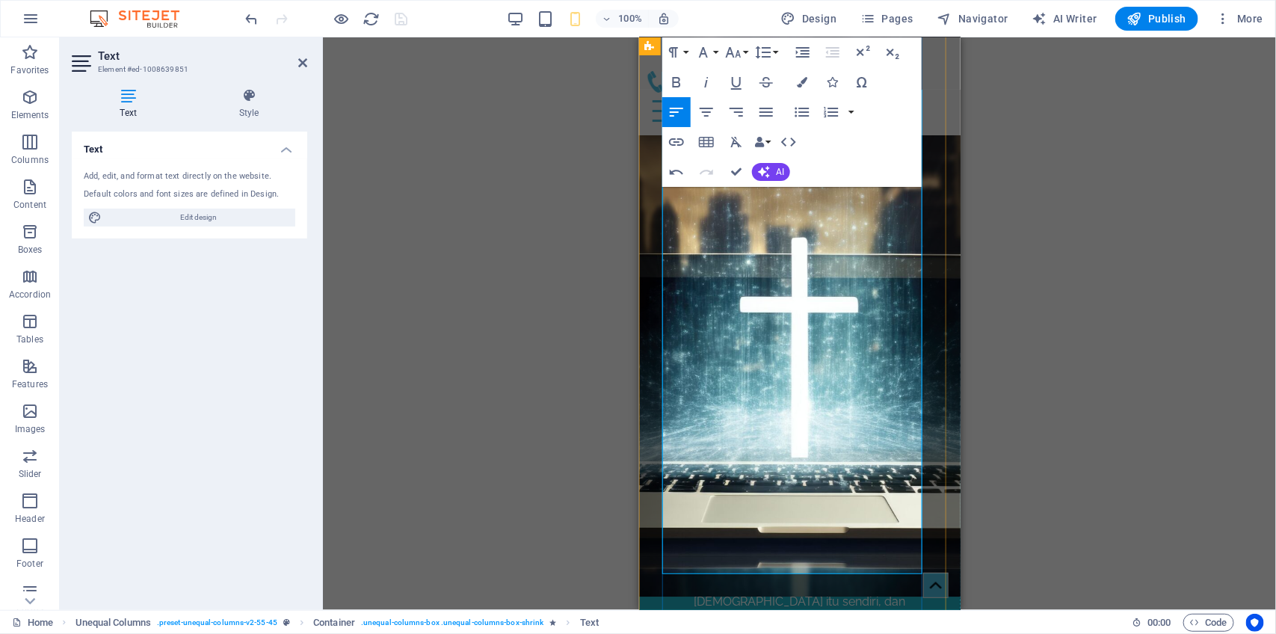
scroll to position [1480, 0]
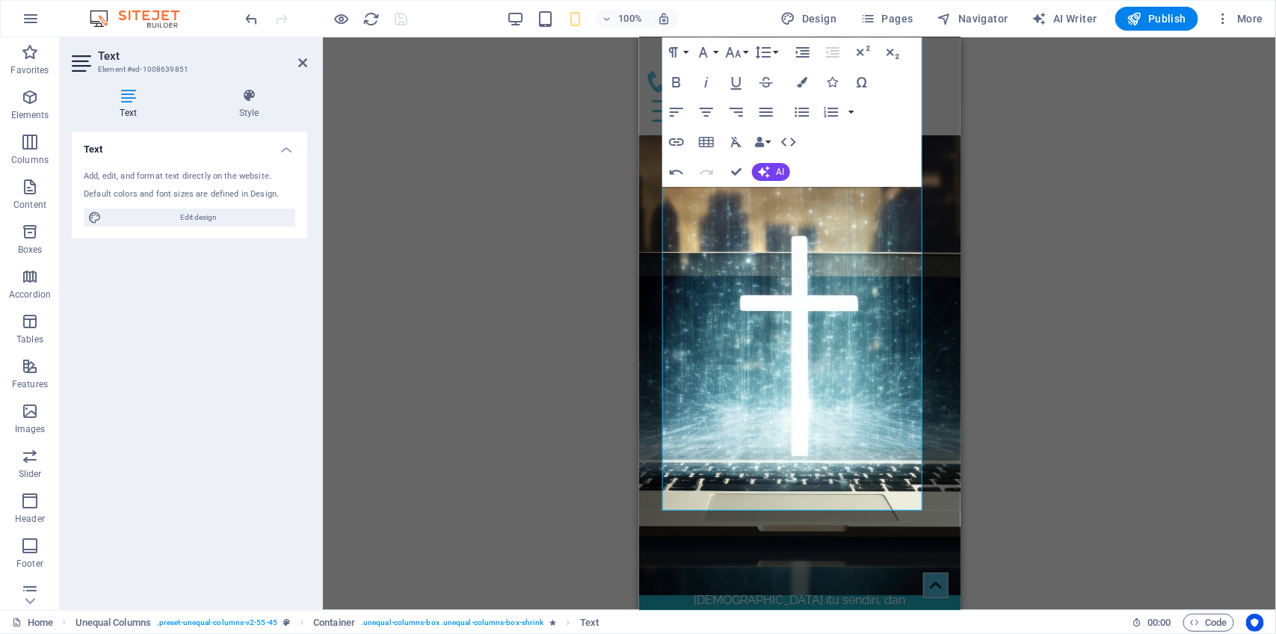
click at [496, 441] on div "Drag here to replace the existing content. Press “Ctrl” if you want to create a…" at bounding box center [799, 323] width 953 height 573
drag, startPoint x: 782, startPoint y: 319, endPoint x: 721, endPoint y: 321, distance: 61.3
drag, startPoint x: 786, startPoint y: 339, endPoint x: 649, endPoint y: 328, distance: 137.3
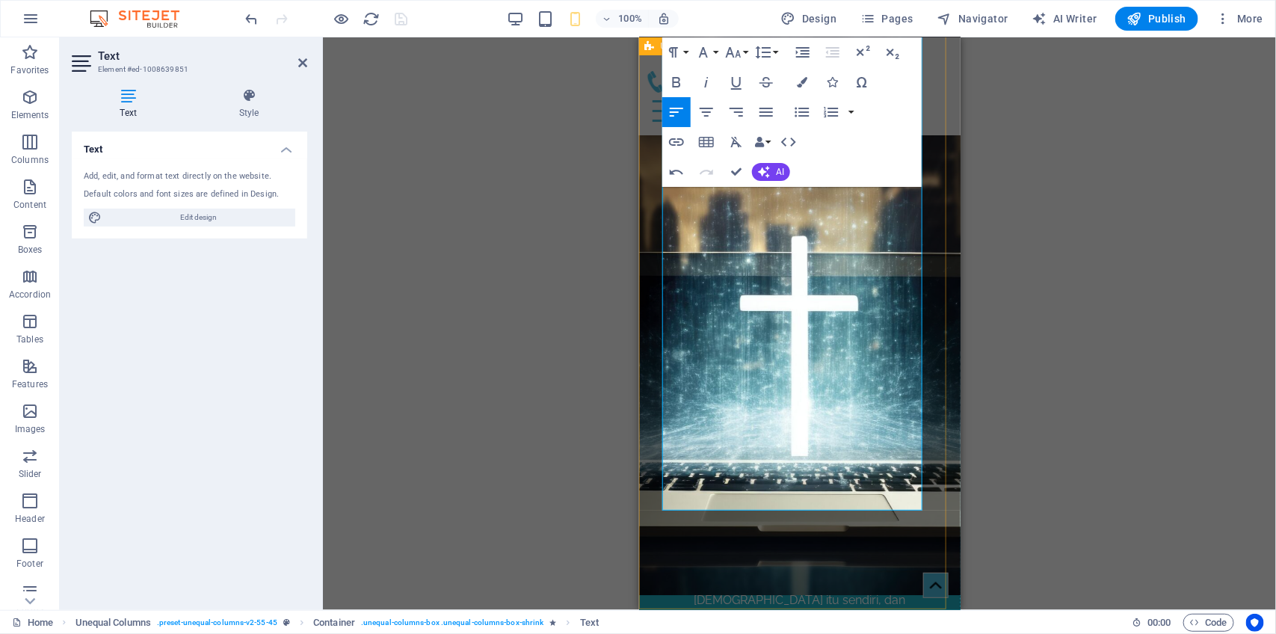
drag, startPoint x: 770, startPoint y: 377, endPoint x: 866, endPoint y: 356, distance: 97.9
drag, startPoint x: 789, startPoint y: 460, endPoint x: 661, endPoint y: 460, distance: 128.6
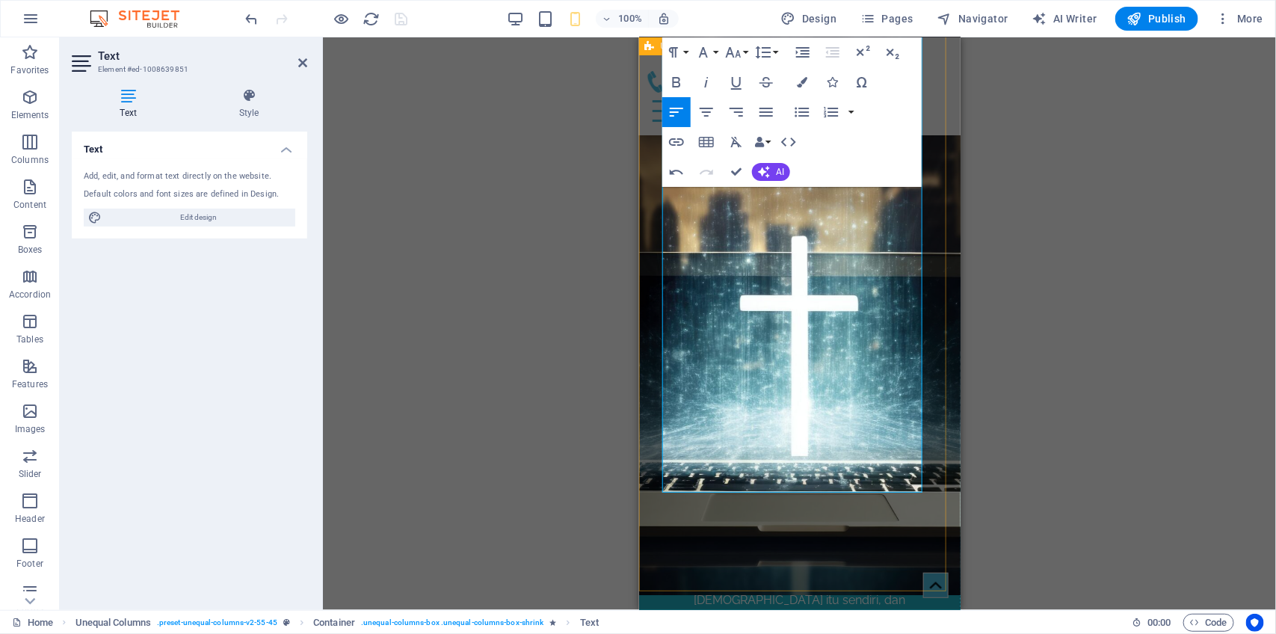
drag, startPoint x: 810, startPoint y: 465, endPoint x: 736, endPoint y: 446, distance: 76.5
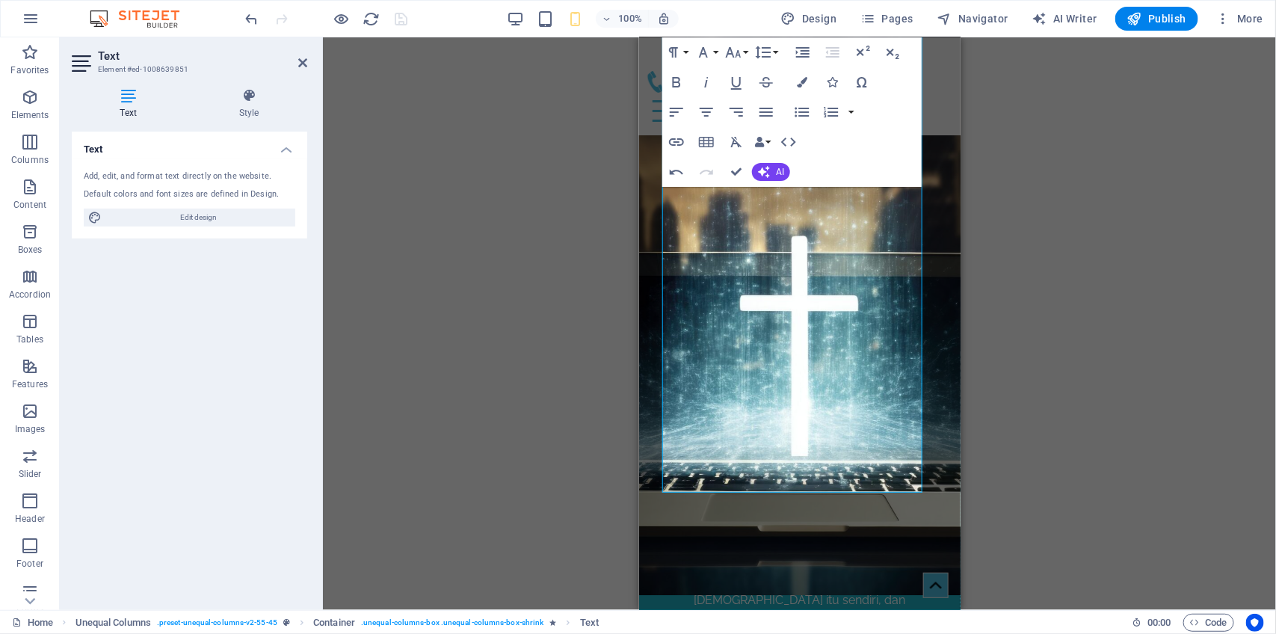
click at [496, 450] on div "Drag here to replace the existing content. Press “Ctrl” if you want to create a…" at bounding box center [799, 323] width 953 height 573
click at [1110, 359] on div "Drag here to replace the existing content. Press “Ctrl” if you want to create a…" at bounding box center [799, 323] width 953 height 573
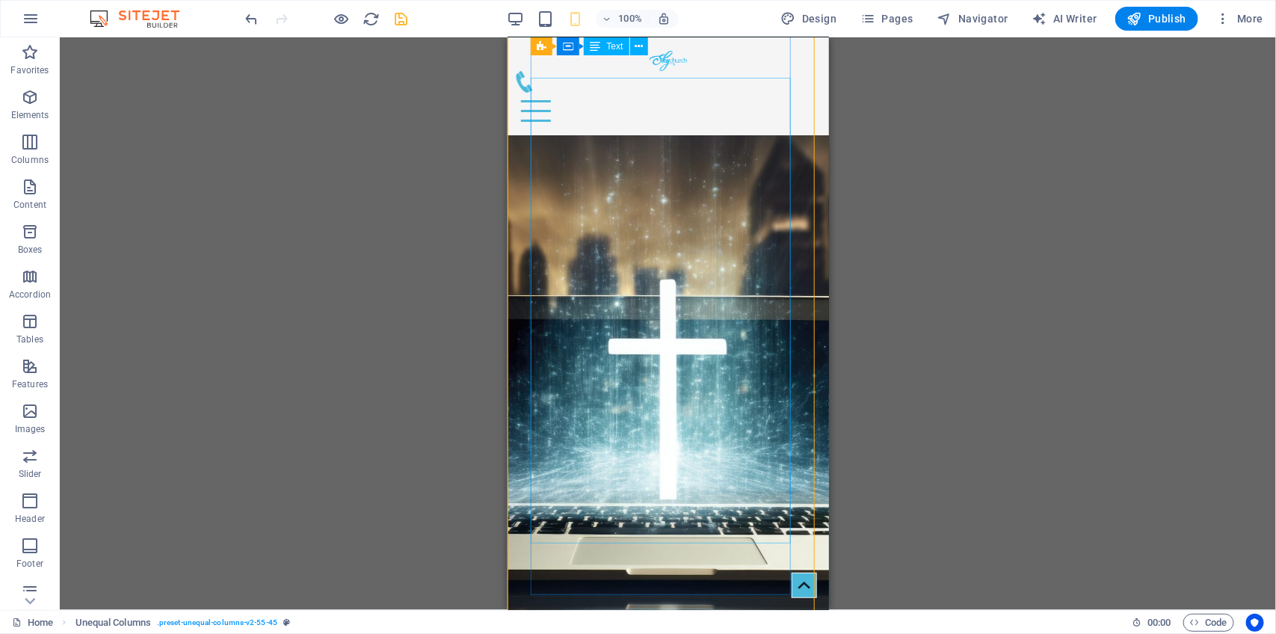
scroll to position [1429, 0]
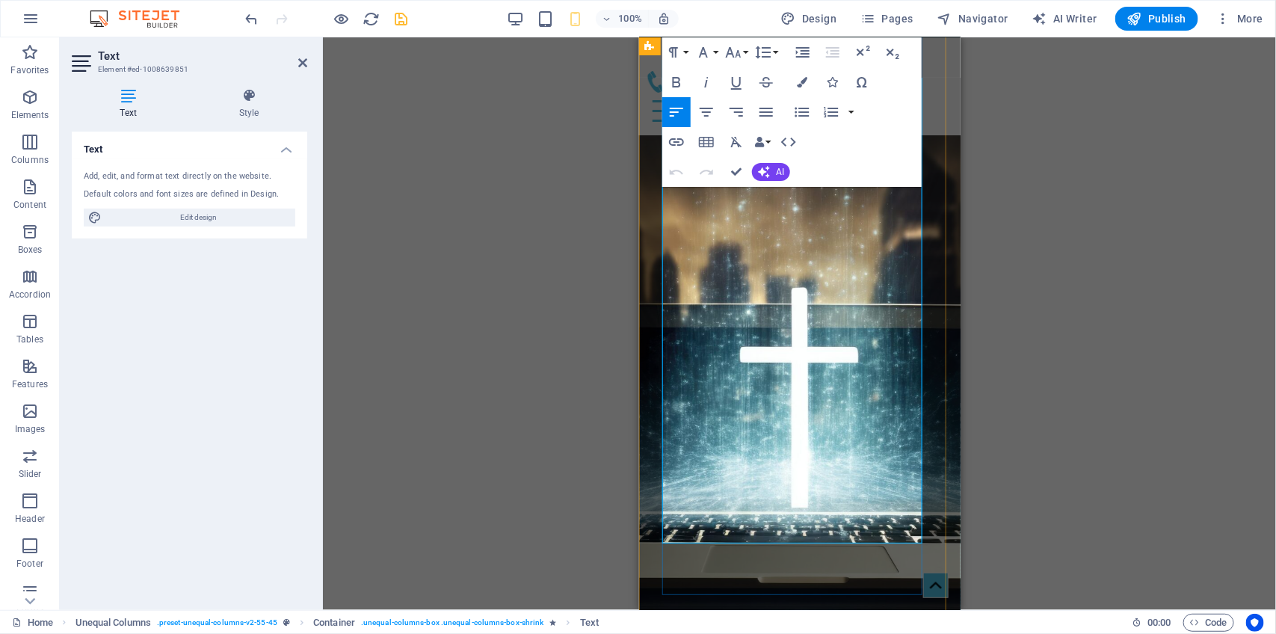
drag, startPoint x: 888, startPoint y: 261, endPoint x: 810, endPoint y: 259, distance: 78.5
drag, startPoint x: 859, startPoint y: 351, endPoint x: 710, endPoint y: 352, distance: 148.8
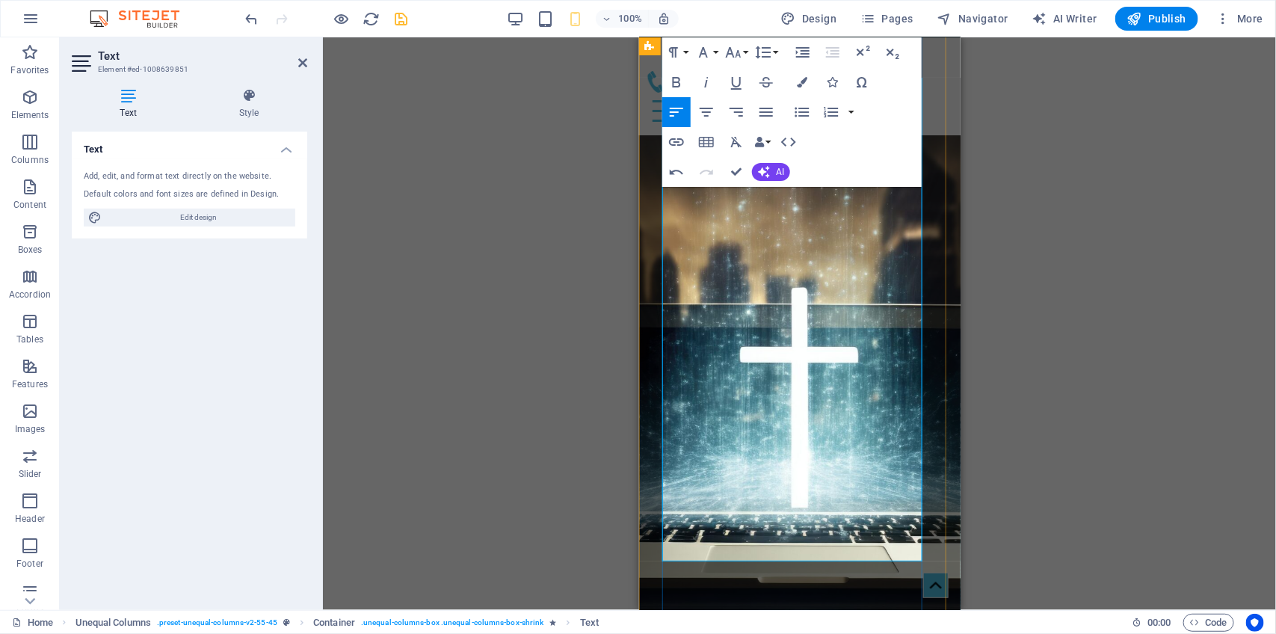
drag, startPoint x: 767, startPoint y: 393, endPoint x: 655, endPoint y: 379, distance: 113.0
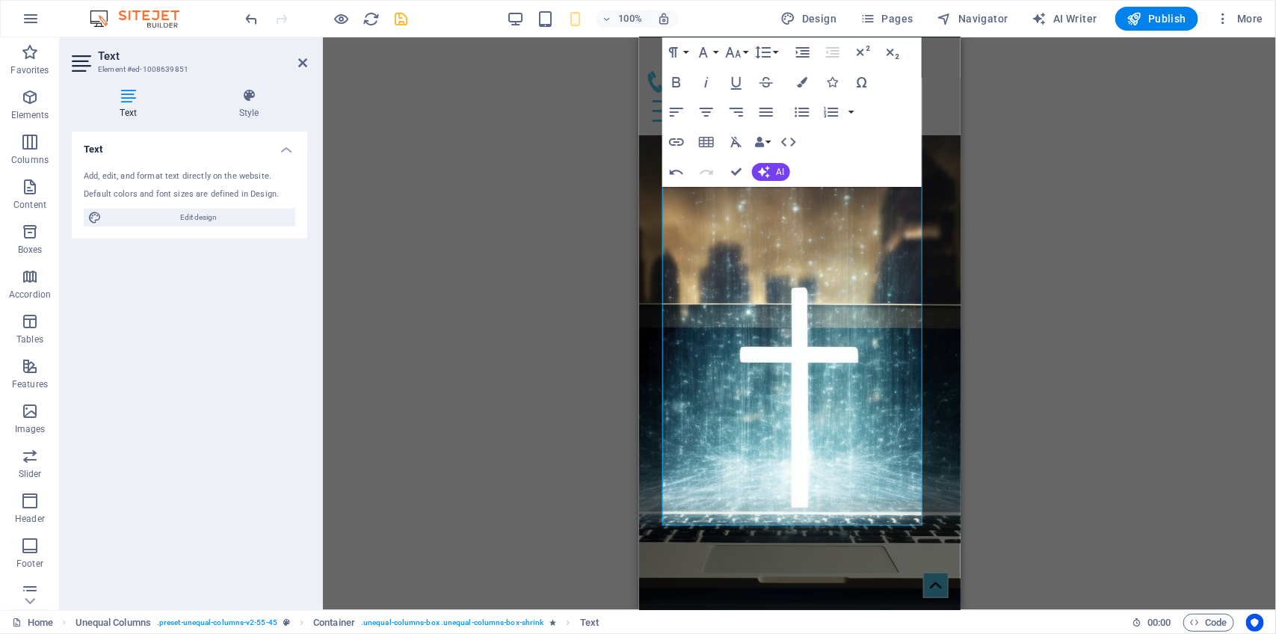
click at [551, 348] on div "Drag here to replace the existing content. Press “Ctrl” if you want to create a…" at bounding box center [799, 323] width 953 height 573
click at [405, 19] on icon "save" at bounding box center [401, 18] width 17 height 17
checkbox input "false"
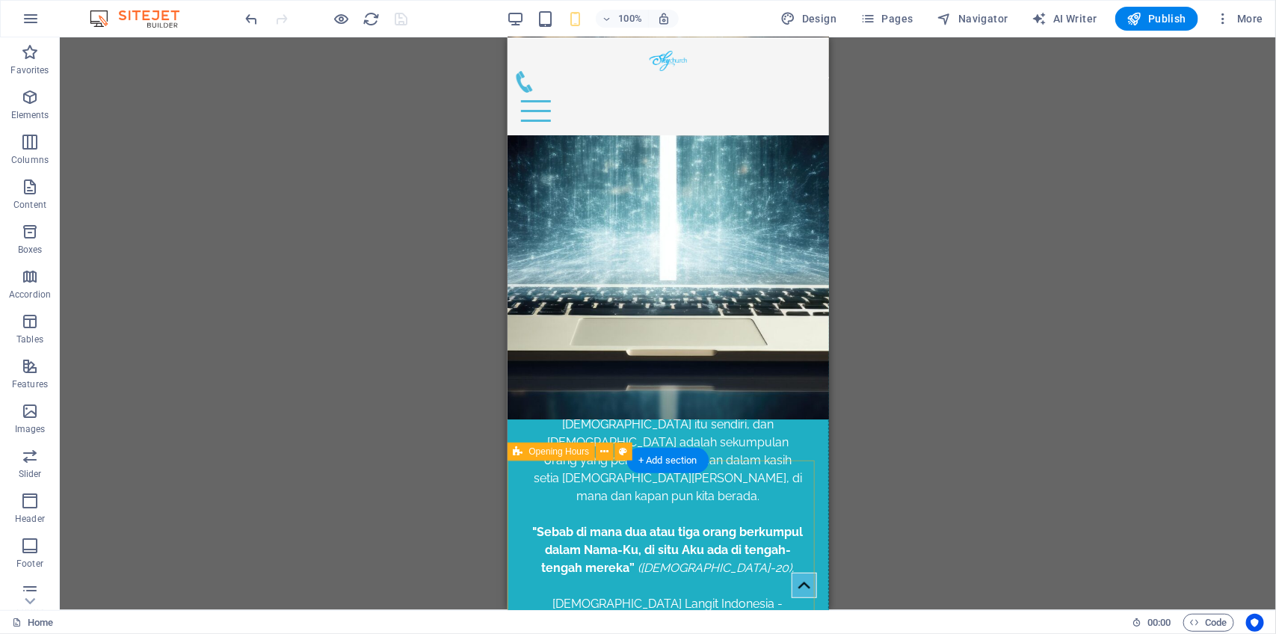
scroll to position [1843, 0]
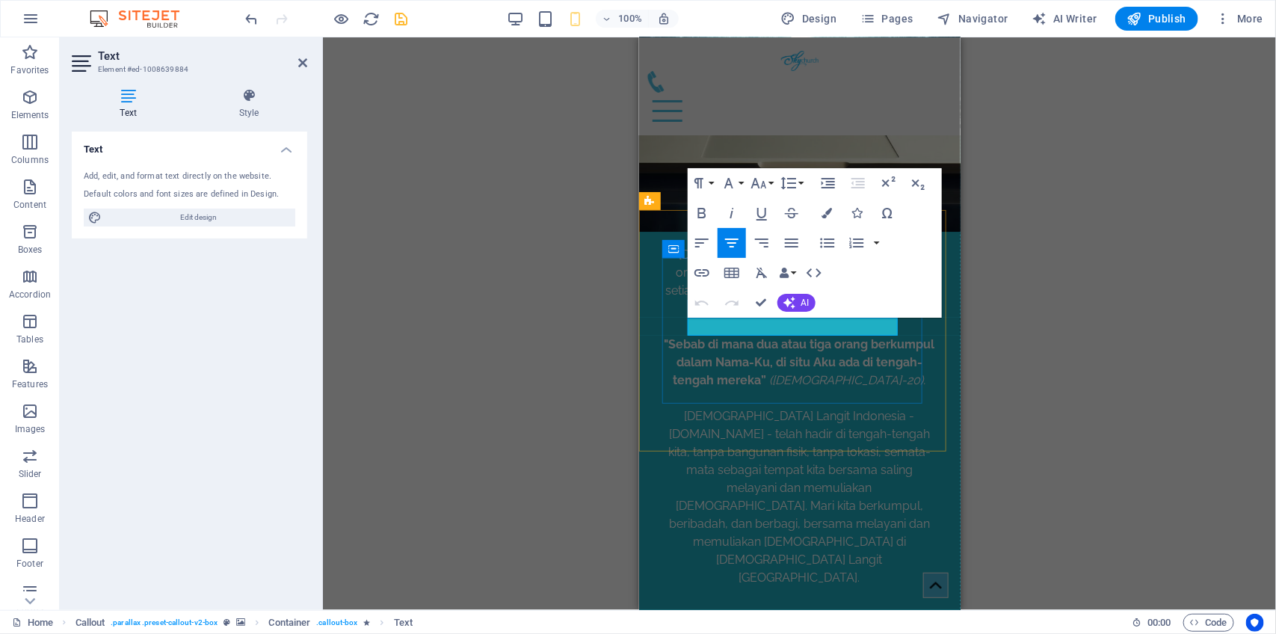
drag, startPoint x: 847, startPoint y: 322, endPoint x: 733, endPoint y: 319, distance: 113.7
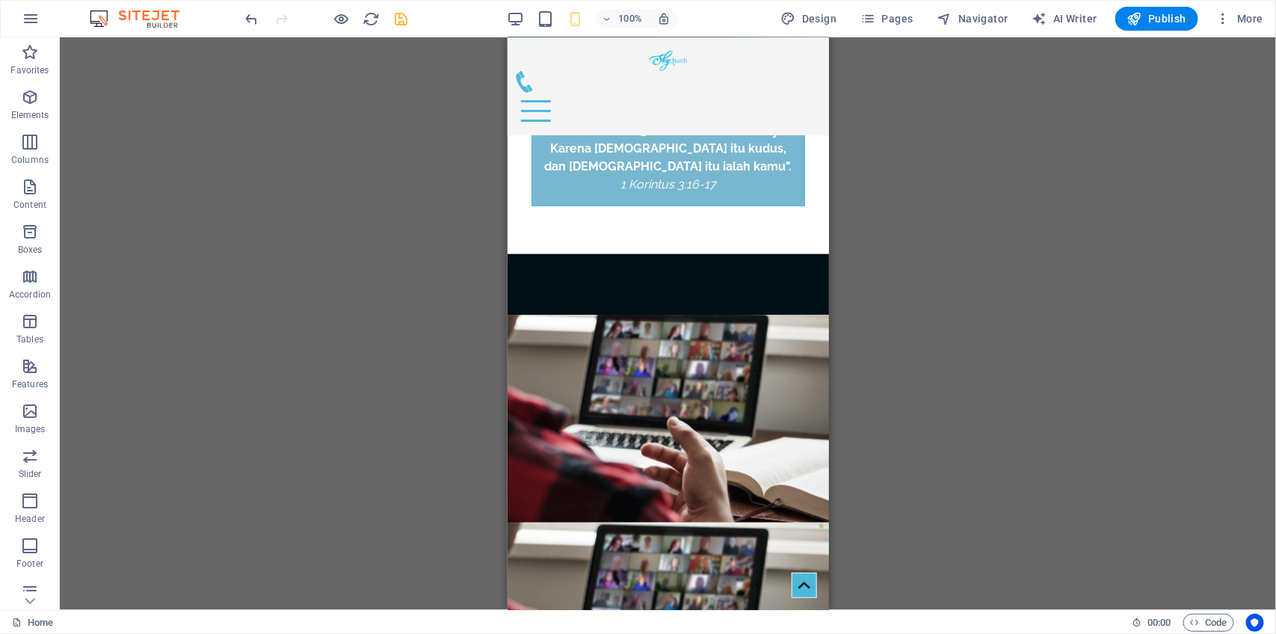
scroll to position [0, 0]
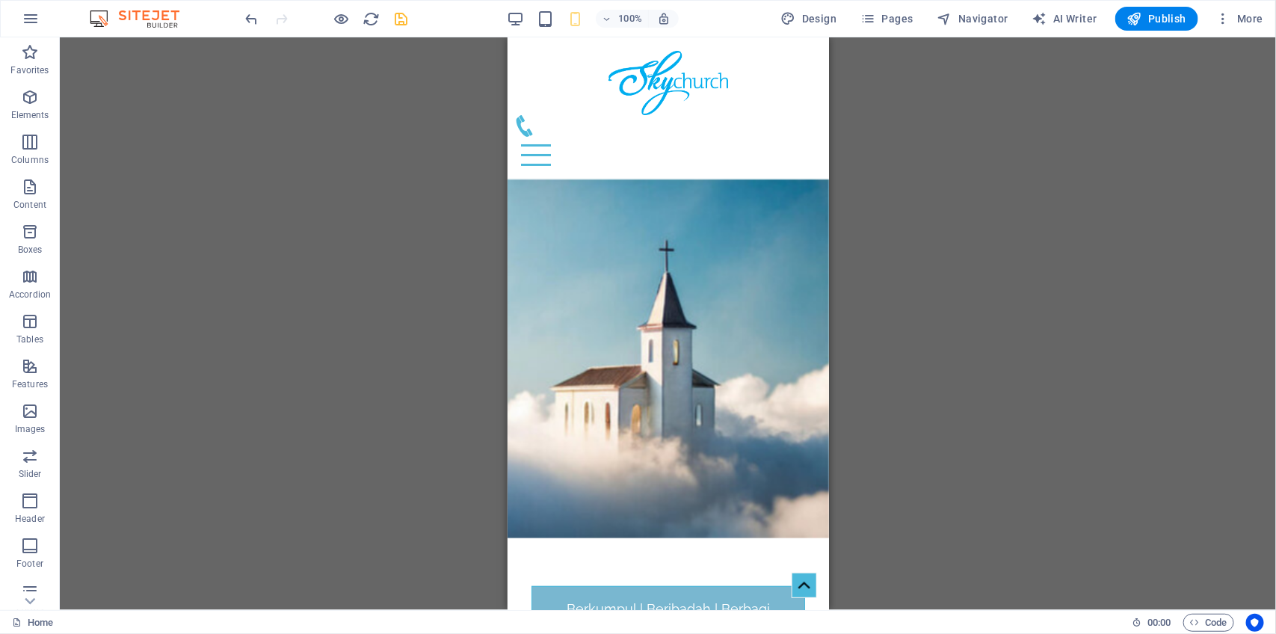
drag, startPoint x: 821, startPoint y: 276, endPoint x: 1334, endPoint y: 67, distance: 554.6
click at [401, 19] on icon "save" at bounding box center [401, 18] width 17 height 17
checkbox input "false"
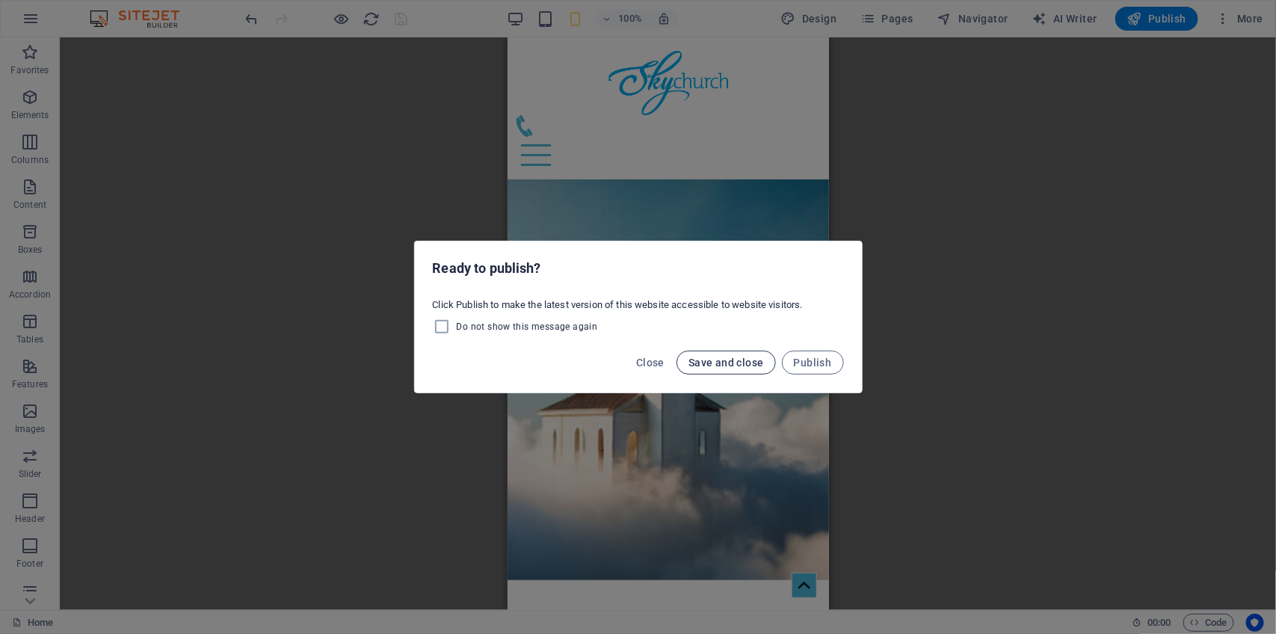
click at [759, 361] on span "Save and close" at bounding box center [726, 363] width 76 height 12
